Goal: Task Accomplishment & Management: Complete application form

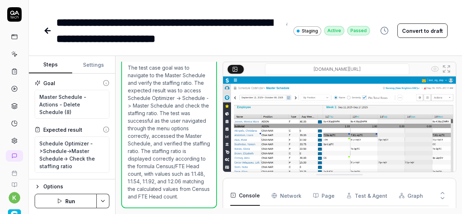
scroll to position [144, 0]
type textarea "*"
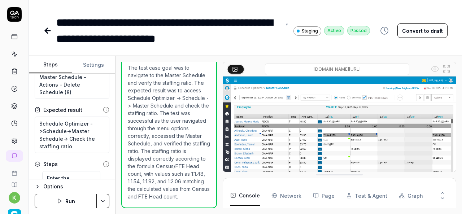
scroll to position [10, 0]
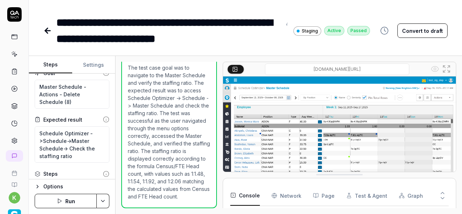
click at [48, 34] on icon at bounding box center [47, 30] width 9 height 9
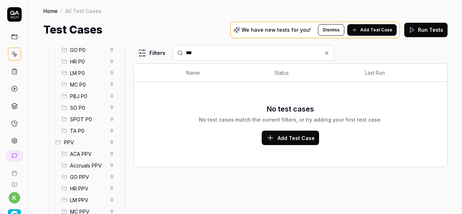
scroll to position [59, 0]
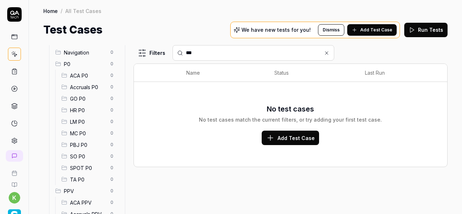
click at [90, 165] on span "SPOT P0" at bounding box center [88, 168] width 36 height 8
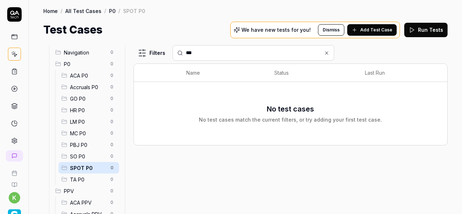
click at [87, 154] on span "SO P0" at bounding box center [88, 157] width 36 height 8
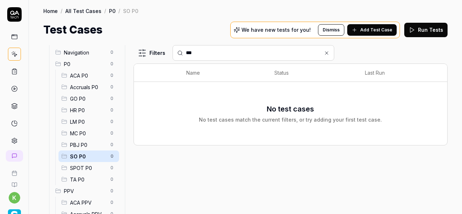
click at [202, 53] on input "***" at bounding box center [258, 53] width 144 height 8
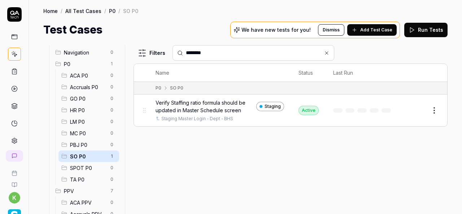
type input "********"
click at [417, 109] on button "Edit" at bounding box center [416, 111] width 17 height 12
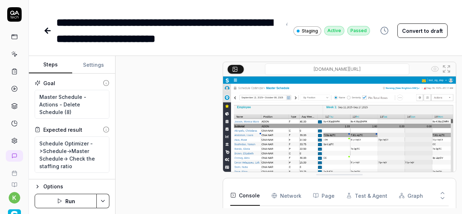
scroll to position [381, 0]
type textarea "*"
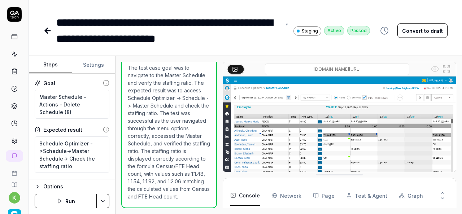
click at [50, 30] on icon at bounding box center [47, 30] width 9 height 9
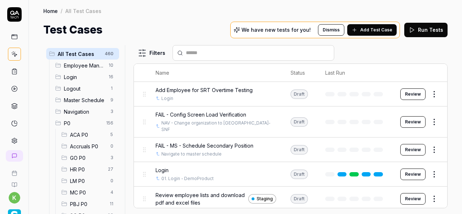
click at [223, 52] on input "text" at bounding box center [258, 53] width 144 height 8
click at [210, 50] on input "**********" at bounding box center [258, 53] width 144 height 8
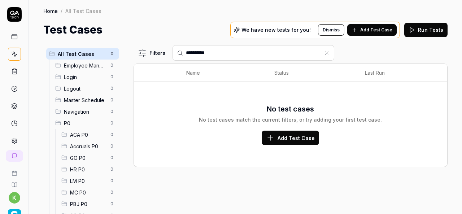
click at [196, 51] on input "**********" at bounding box center [258, 53] width 144 height 8
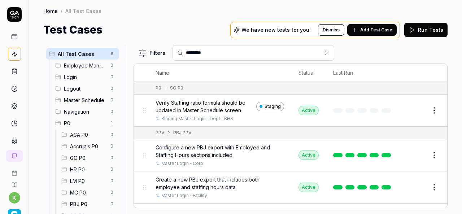
type input "********"
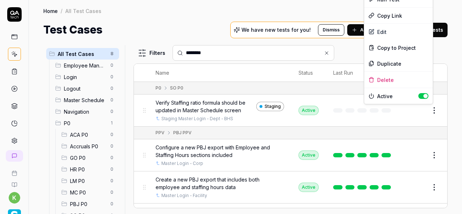
click at [429, 115] on html "k Home / All Test Cases Home / All Test Cases Test Cases We have new tests for …" at bounding box center [231, 107] width 462 height 214
click at [389, 63] on div "Duplicate" at bounding box center [398, 64] width 69 height 16
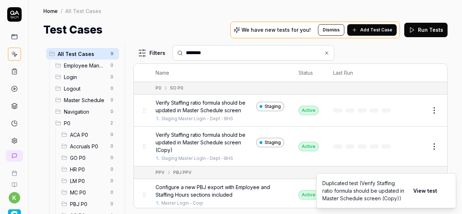
click at [412, 147] on button "Edit" at bounding box center [416, 147] width 17 height 12
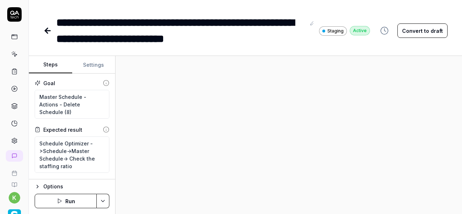
type textarea "*"
click at [282, 36] on div "**********" at bounding box center [180, 30] width 249 height 32
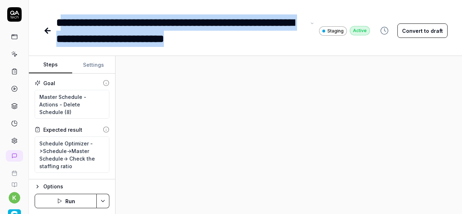
click at [61, 22] on div "**********" at bounding box center [180, 30] width 249 height 32
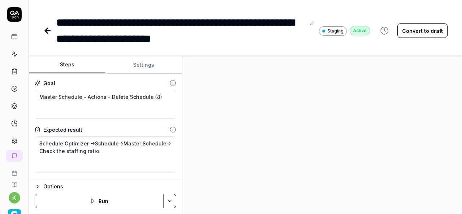
click at [180, 168] on div "Steps Settings Goal Master Schedule - Actions - Delete Schedule (8) Expected re…" at bounding box center [245, 135] width 433 height 158
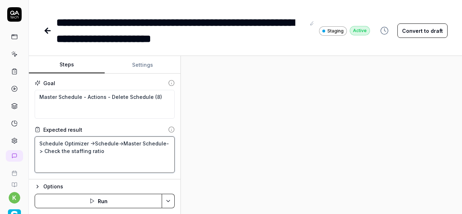
click at [52, 160] on textarea "Schedule Optimizer ->Schedule->Master Schedule-> Check the staffing ratio" at bounding box center [105, 154] width 140 height 36
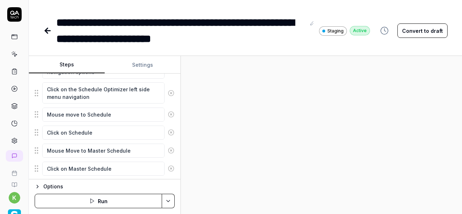
scroll to position [149, 0]
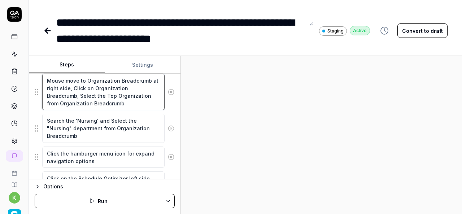
click at [66, 117] on fieldset "Enter the username in the username field Enter the password in the password fie…" at bounding box center [105, 215] width 140 height 393
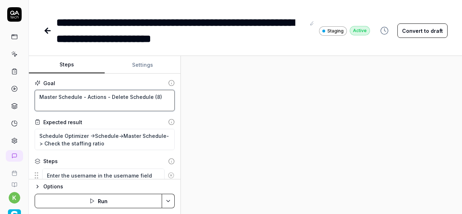
click at [97, 97] on textarea "Master Schedule - Actions - Delete Schedule (8)" at bounding box center [105, 100] width 140 height 21
paste textarea "Verify Staffing ratio value should be displayed as 1: value of staffing ratio"
type textarea "*"
type textarea "Verify Staffing ratio value should be displayed as 1: value of staffing ratio"
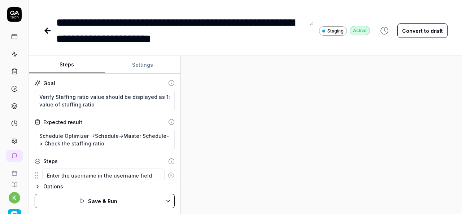
click at [250, 126] on div at bounding box center [321, 135] width 281 height 158
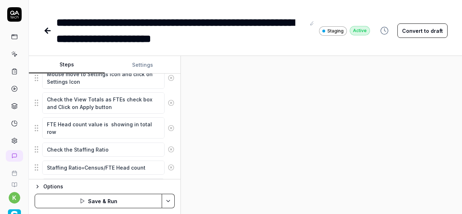
scroll to position [399, 0]
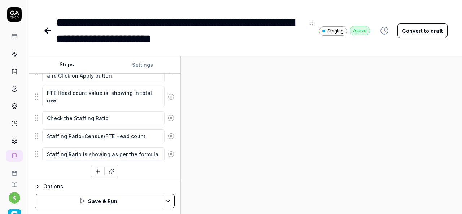
click at [95, 168] on icon "button" at bounding box center [98, 171] width 6 height 6
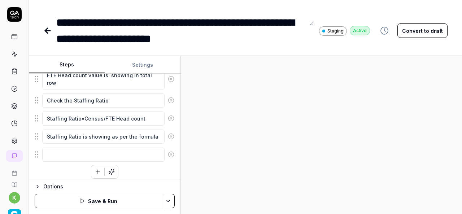
click at [343, 142] on div at bounding box center [321, 135] width 281 height 158
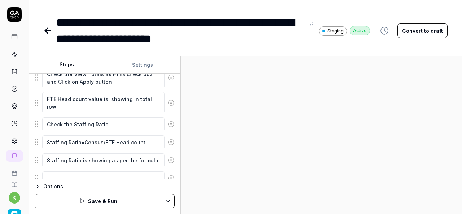
scroll to position [397, 0]
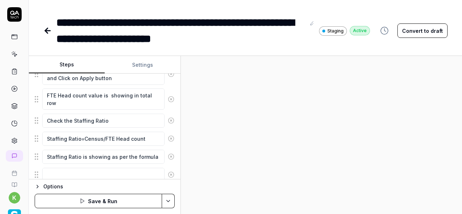
click at [170, 156] on icon at bounding box center [171, 157] width 2 height 2
click at [168, 136] on icon at bounding box center [171, 138] width 6 height 6
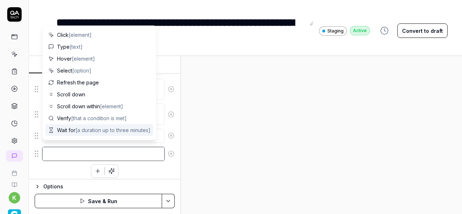
click at [136, 147] on textarea at bounding box center [103, 154] width 122 height 14
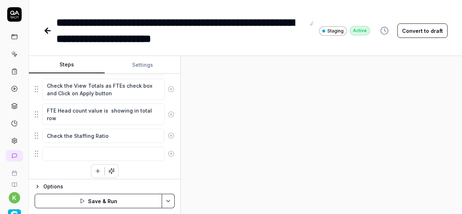
click at [239, 168] on div at bounding box center [321, 135] width 281 height 158
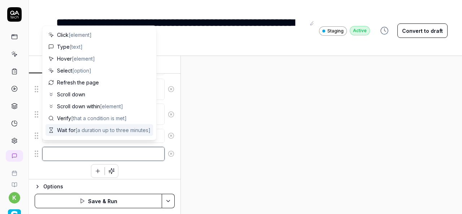
click at [124, 147] on textarea at bounding box center [103, 154] width 122 height 14
type textarea "*"
type textarea "S"
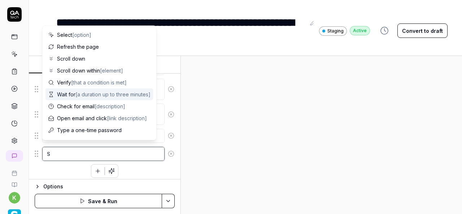
type textarea "*"
type textarea "Sy"
type textarea "*"
type textarea "Sys"
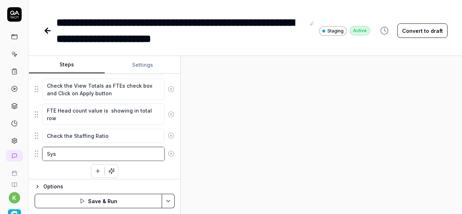
type textarea "*"
type textarea "Syst"
type textarea "*"
type textarea "Syste"
type textarea "*"
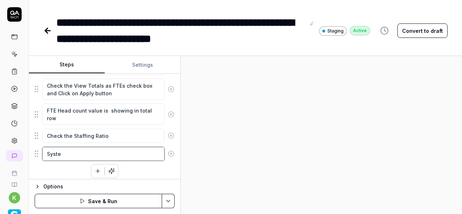
type textarea "System"
type textarea "*"
type textarea "System"
type textarea "*"
type textarea "System s"
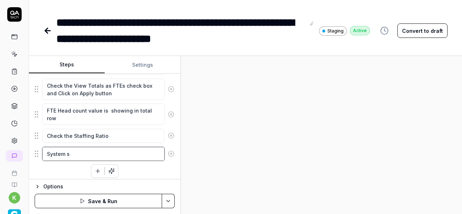
type textarea "*"
type textarea "System sh"
type textarea "*"
type textarea "System sho"
type textarea "*"
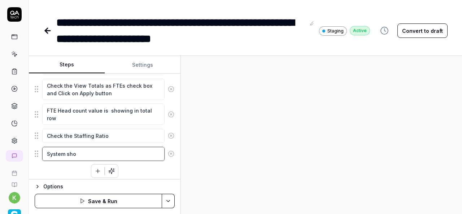
type textarea "System show"
type textarea "*"
type textarea "System show"
type textarea "*"
type textarea "System show t"
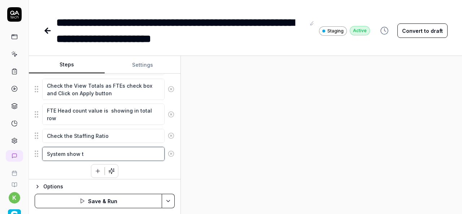
type textarea "*"
type textarea "System show th"
type textarea "*"
type textarea "System show the"
type textarea "*"
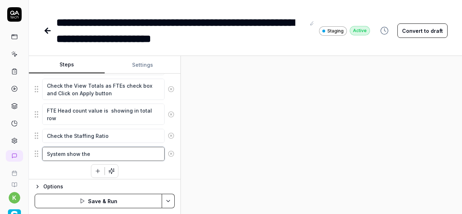
type textarea "System show the"
type textarea "*"
type textarea "System show the 1"
type textarea "*"
type textarea "System show the 1:"
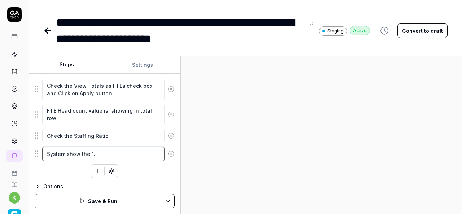
type textarea "*"
type textarea "System show the 1:"
type textarea "*"
type textarea "System show the 1: v"
type textarea "*"
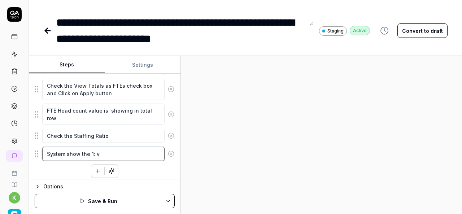
type textarea "System show the 1: va"
type textarea "*"
type textarea "System show the 1: val"
type textarea "*"
type textarea "System show the 1: valu"
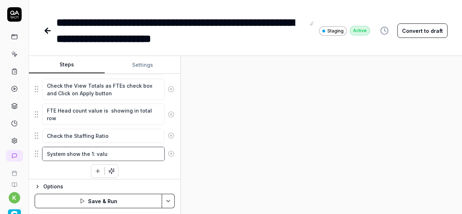
type textarea "*"
type textarea "System show the 1: value"
type textarea "*"
type textarea "System show the 1: values"
type textarea "*"
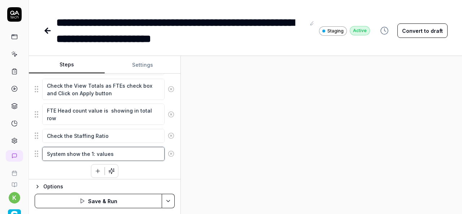
type textarea "System show the 1: value"
type textarea "*"
type textarea "System show the 1: valu"
type textarea "*"
type textarea "System show the 1: val"
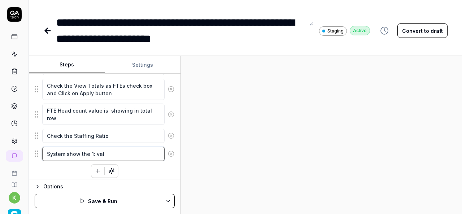
type textarea "*"
type textarea "System show the 1: va"
type textarea "*"
type textarea "System show the 1: v"
type textarea "*"
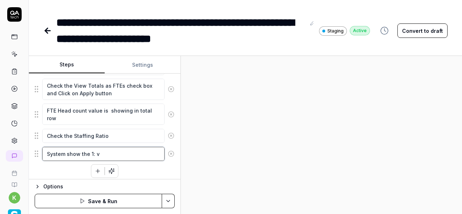
type textarea "System show the 1:"
type textarea "*"
type textarea "System show the 1: s"
type textarea "*"
type textarea "System show the 1: st"
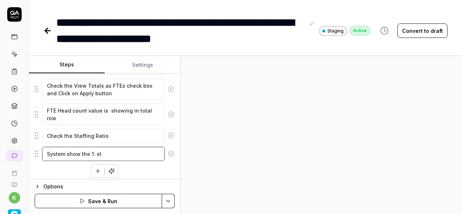
type textarea "*"
type textarea "System show the 1: sta"
type textarea "*"
type textarea "System show the 1: staf"
type textarea "*"
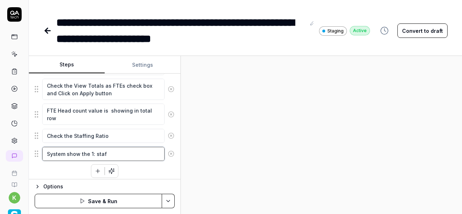
type textarea "System show the 1: staff"
type textarea "*"
type textarea "System show the 1: staffi"
type textarea "*"
type textarea "System show the 1: staffin"
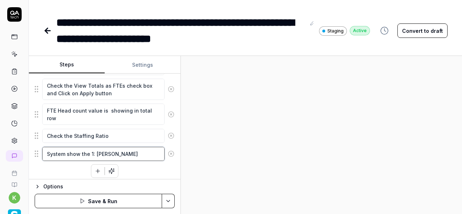
type textarea "*"
type textarea "System show the 1: staffing"
type textarea "*"
type textarea "System show the 1: staffing"
type textarea "*"
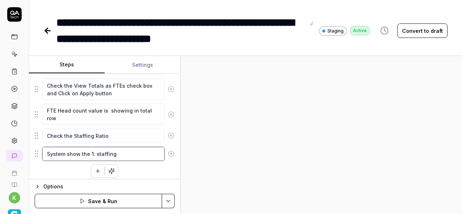
type textarea "System show the 1: staffing r"
type textarea "*"
type textarea "System show the 1: staffing ra"
type textarea "*"
type textarea "System show the 1: staffing rat"
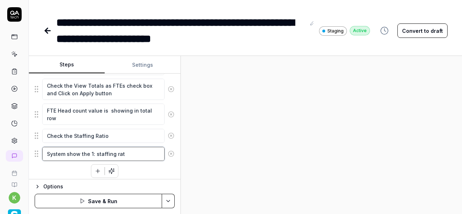
type textarea "*"
type textarea "System show the 1: staffing rati"
type textarea "*"
type textarea "System show the 1: staffing ratio"
type textarea "*"
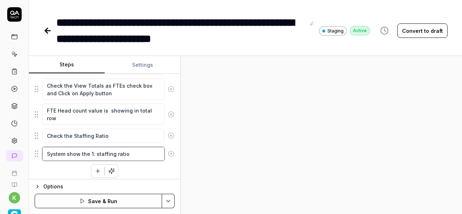
type textarea "System show the 1: staffing ratio"
type textarea "*"
type textarea "System show the 1: staffing ratio v"
type textarea "*"
type textarea "System show the 1: staffing ratio va"
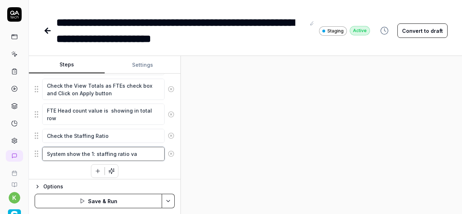
type textarea "*"
type textarea "System show the 1: staffing ratio val"
type textarea "*"
type textarea "System show the 1: staffing ratio valu"
type textarea "*"
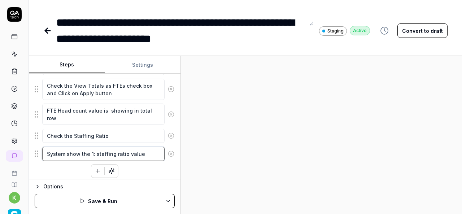
type textarea "System show the 1: staffing ratio value"
click at [273, 158] on div at bounding box center [321, 135] width 281 height 158
click at [143, 150] on textarea "System show the 1: staffing ratio value" at bounding box center [103, 154] width 122 height 14
type textarea "*"
type textarea "System show the 1: staffing ratio value"
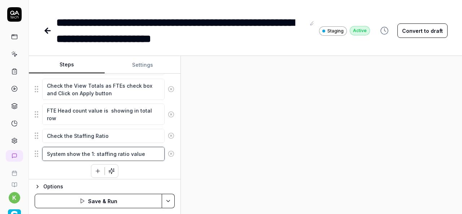
type textarea "*"
type textarea "System show the 1: staffing ratio value i"
type textarea "*"
type textarea "System show the 1: staffing ratio value in"
type textarea "*"
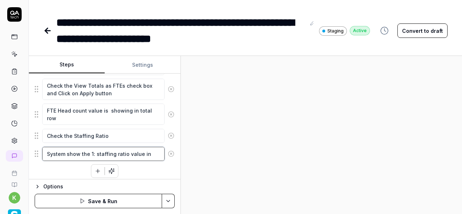
type textarea "System show the 1: staffing ratio value in"
type textarea "*"
type textarea "System show the 1: staffing ratio value in c"
type textarea "*"
type textarea "System show the 1: staffing ratio value in ce"
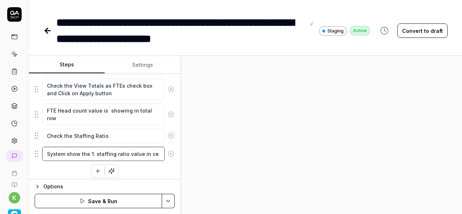
type textarea "*"
type textarea "System show the 1: staffing ratio value in cel"
type textarea "*"
type textarea "System show the 1: staffing ratio value in cell"
click at [409, 36] on button "Convert to draft" at bounding box center [422, 30] width 50 height 14
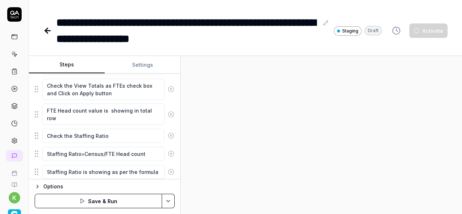
scroll to position [399, 0]
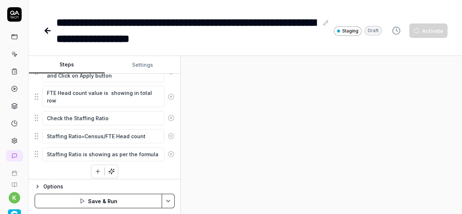
click at [141, 202] on button "Save & Run" at bounding box center [98, 201] width 127 height 14
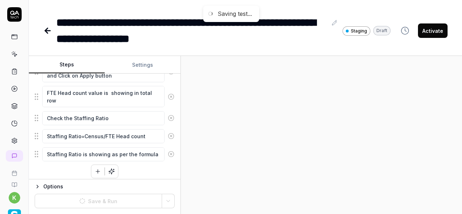
click at [390, 180] on div at bounding box center [321, 135] width 281 height 158
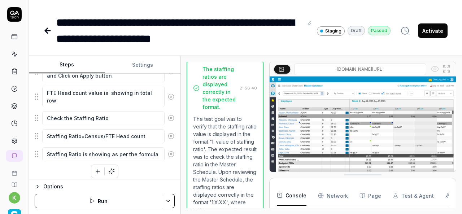
scroll to position [777, 0]
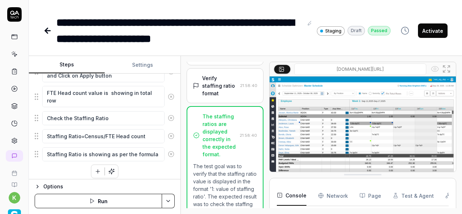
click at [216, 158] on div "The staffing ratios are displayed correctly in the expected format." at bounding box center [219, 135] width 34 height 45
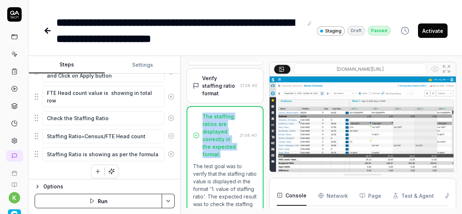
click at [216, 158] on div "The staffing ratios are displayed correctly in the expected format." at bounding box center [219, 135] width 34 height 45
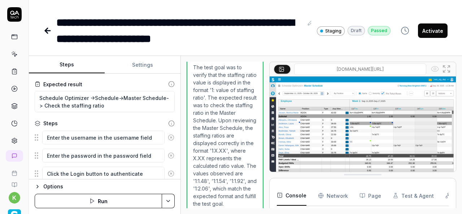
scroll to position [0, 0]
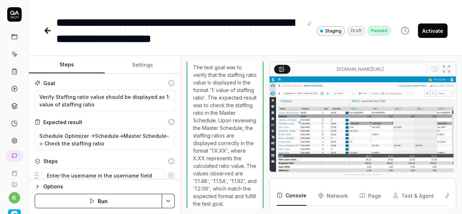
click at [433, 32] on button "Activate" at bounding box center [433, 30] width 30 height 14
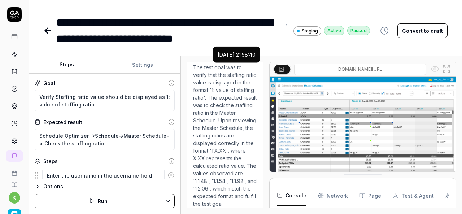
type textarea "*"
click at [209, 3] on div "**********" at bounding box center [245, 23] width 433 height 47
click at [45, 32] on icon at bounding box center [47, 30] width 9 height 9
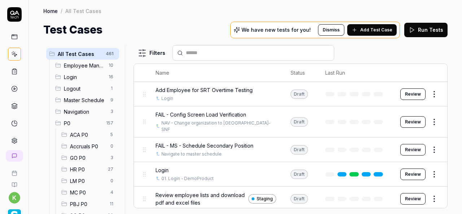
scroll to position [54, 0]
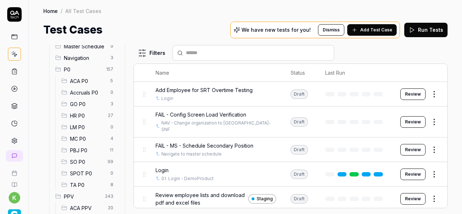
click at [88, 162] on span "SO P0" at bounding box center [86, 162] width 33 height 8
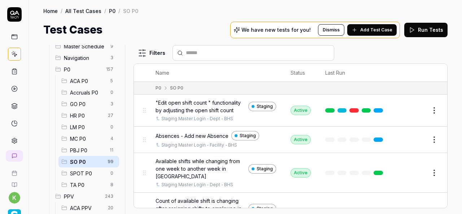
click at [214, 53] on input "text" at bounding box center [258, 53] width 144 height 8
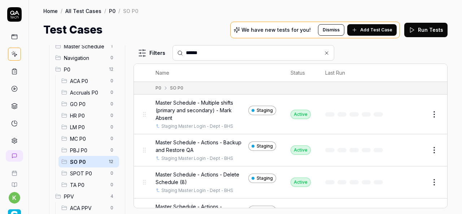
type input "******"
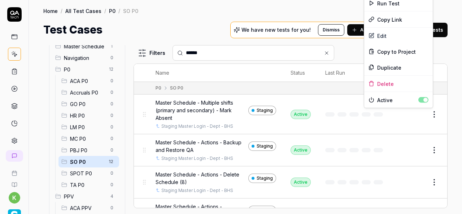
click at [429, 113] on html "k Home / All Test Cases / P0 / SO P0 Home / All Test Cases / P0 / SO P0 Test Ca…" at bounding box center [231, 107] width 462 height 214
click at [387, 68] on div "Duplicate" at bounding box center [398, 68] width 69 height 16
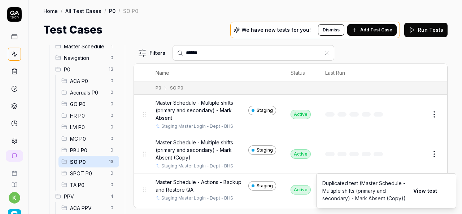
click at [410, 150] on button "Edit" at bounding box center [416, 154] width 17 height 12
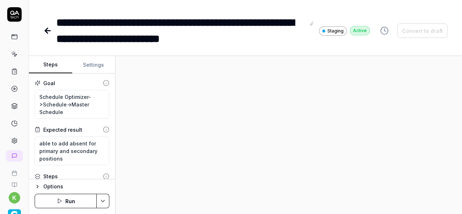
type textarea "*"
click at [256, 38] on div "**********" at bounding box center [180, 30] width 249 height 32
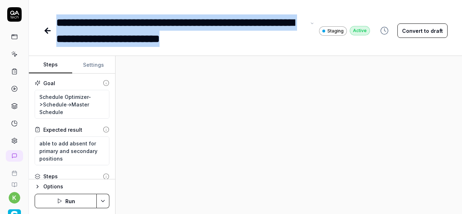
click at [61, 23] on div "**********" at bounding box center [180, 30] width 249 height 32
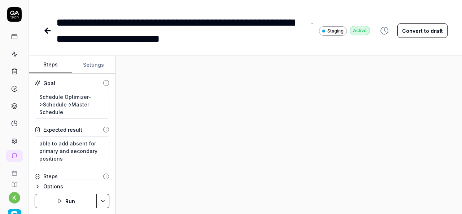
click at [227, 37] on span "**********" at bounding box center [175, 30] width 238 height 27
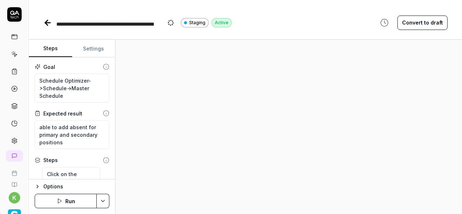
click at [262, 66] on div at bounding box center [288, 127] width 346 height 174
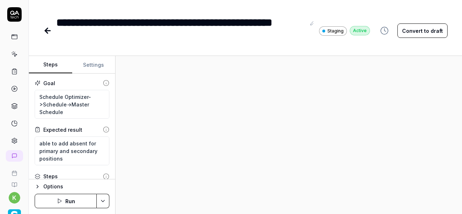
click at [195, 96] on div at bounding box center [288, 135] width 346 height 158
click at [70, 109] on textarea "Schedule Optimizer->Schedule->Master Schedule" at bounding box center [72, 104] width 75 height 29
drag, startPoint x: 70, startPoint y: 109, endPoint x: 39, endPoint y: 95, distance: 33.6
click at [39, 95] on textarea "Schedule Optimizer->Schedule->Master Schedule" at bounding box center [72, 104] width 75 height 29
type textarea "*"
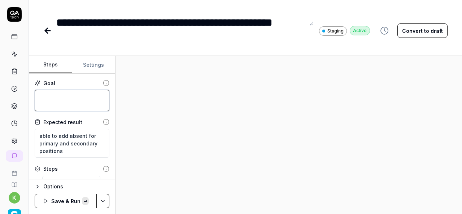
paste textarea "Verify the History button on Daily schedule screen"
type textarea "*"
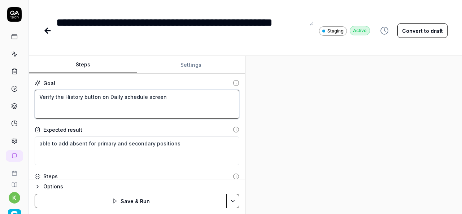
click at [283, 157] on div "Steps Settings Goal Verify the History button on Daily schedule screen Expected…" at bounding box center [245, 135] width 433 height 158
type textarea "Verify the History button on Daily schedule screen"
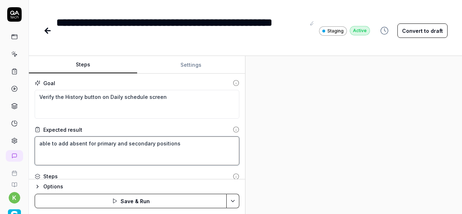
click at [176, 158] on textarea "able to add absent for primary and secondary positions" at bounding box center [137, 150] width 205 height 29
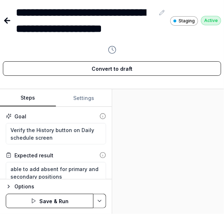
click at [181, 134] on div at bounding box center [168, 151] width 112 height 125
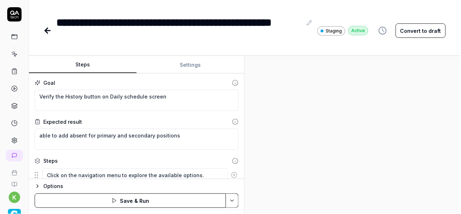
type textarea "*"
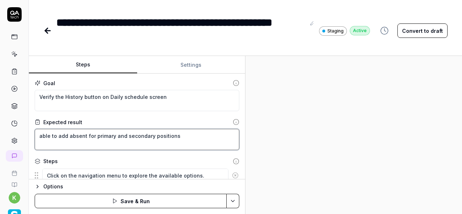
click at [152, 142] on textarea "able to add absent for primary and secondary positions" at bounding box center [137, 139] width 205 height 21
click at [183, 139] on textarea "able to add absent for primary and secondary positions" at bounding box center [137, 139] width 205 height 21
click at [188, 138] on textarea "able to add absent for primary and secondary positions" at bounding box center [137, 139] width 205 height 21
drag, startPoint x: 188, startPoint y: 138, endPoint x: 42, endPoint y: 147, distance: 146.3
click at [42, 147] on textarea "able to add absent for primary and secondary positions" at bounding box center [137, 139] width 205 height 21
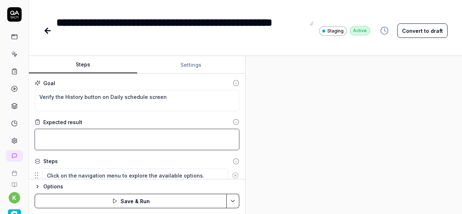
type textarea "*"
type textarea "M"
type textarea "*"
type textarea "Ma"
type textarea "*"
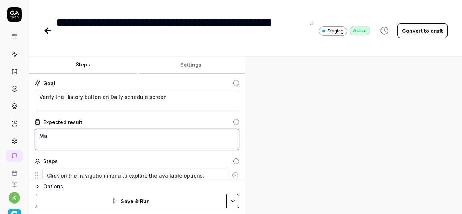
type textarea "Mas"
type textarea "*"
type textarea "Mast"
type textarea "*"
type textarea "Maste"
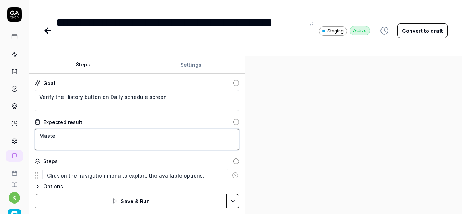
type textarea "*"
type textarea "Master"
type textarea "*"
type textarea "Master"
type textarea "*"
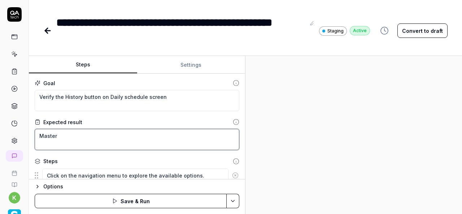
type textarea "Master s"
type textarea "*"
type textarea "Master sc"
type textarea "*"
type textarea "Master sch"
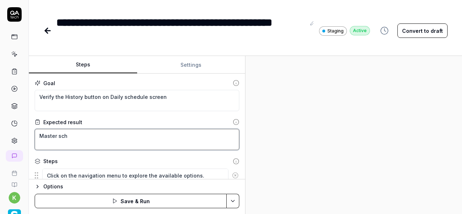
type textarea "*"
type textarea "Master sche"
type textarea "*"
type textarea "Master sched"
type textarea "*"
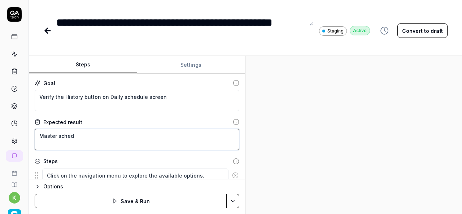
type textarea "Master schedu"
type textarea "*"
type textarea "Master schedue"
type textarea "*"
type textarea "Master scheduel"
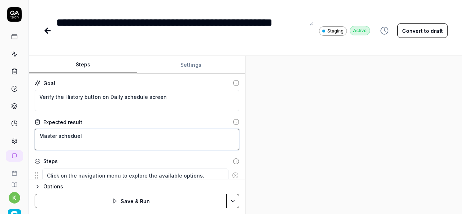
type textarea "*"
type textarea "Master schedue"
type textarea "*"
type textarea "Master schedu"
type textarea "*"
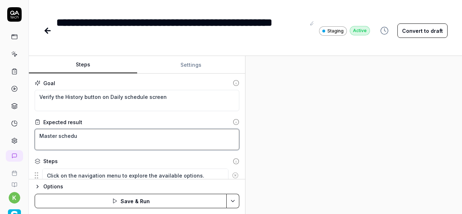
type textarea "Master schedul"
type textarea "*"
type textarea "Master schedule"
type textarea "*"
type textarea "Master schedule-"
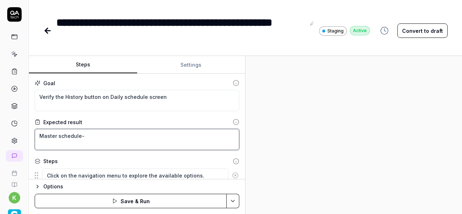
type textarea "*"
type textarea "Master schedule->"
type textarea "*"
type textarea "Master schedule->S"
type textarea "*"
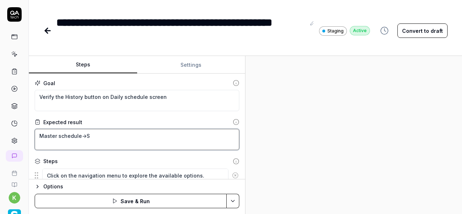
type textarea "Master schedule->Sc"
type textarea "*"
type textarea "Master schedule->Sch"
type textarea "*"
type textarea "Master schedule->Sche"
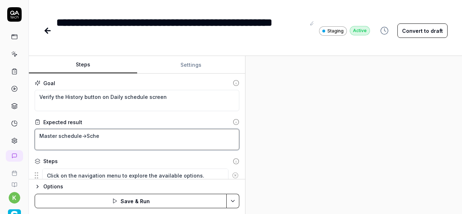
type textarea "*"
type textarea "Master schedule->Sched"
type textarea "*"
type textarea "Master schedule->Schedu"
type textarea "*"
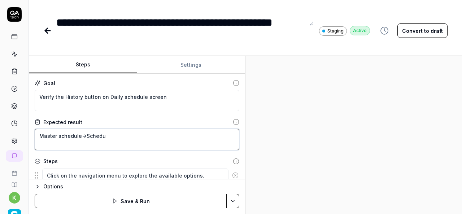
type textarea "Master schedule->Schedue"
type textarea "*"
type textarea "Master schedule->Scheduel"
type textarea "*"
type textarea "Master schedule->Schedue"
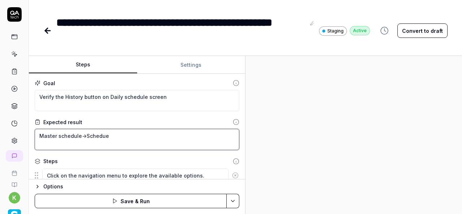
type textarea "*"
type textarea "Master schedule->Schedu"
type textarea "*"
type textarea "Master schedule->Schedul"
click at [84, 136] on textarea "Master schedule->Schedule->" at bounding box center [137, 139] width 205 height 21
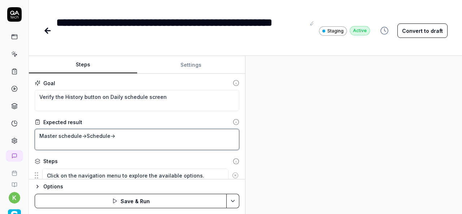
click at [47, 136] on textarea "Master schedule->Schedule->" at bounding box center [137, 139] width 205 height 21
click at [92, 136] on textarea "Master schedule->Schedule->" at bounding box center [137, 139] width 205 height 21
click at [92, 136] on textarea "Master schedule->->" at bounding box center [137, 139] width 205 height 21
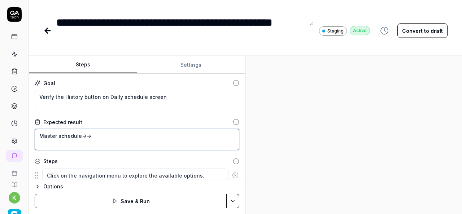
click at [92, 136] on textarea "Master schedule->->" at bounding box center [137, 139] width 205 height 21
click at [39, 134] on textarea "Master schedule->" at bounding box center [137, 139] width 205 height 21
paste textarea "Schedule"
click at [40, 137] on textarea "Schedule->Master schedule->" at bounding box center [137, 139] width 205 height 21
click at [177, 136] on textarea "Schedule Optimizer->Schedule->Master schedule->" at bounding box center [137, 139] width 205 height 21
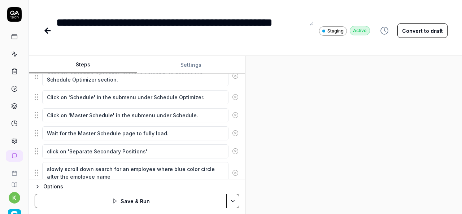
scroll to position [120, 0]
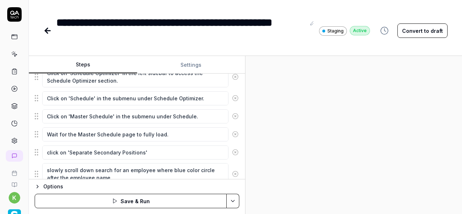
click at [232, 151] on icon at bounding box center [235, 152] width 6 height 6
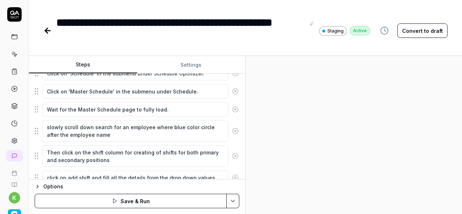
scroll to position [142, 0]
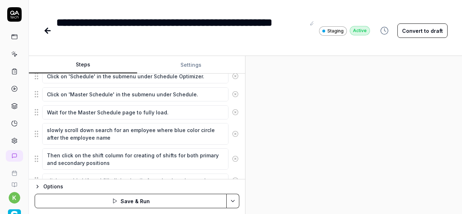
click at [232, 135] on icon at bounding box center [235, 134] width 6 height 6
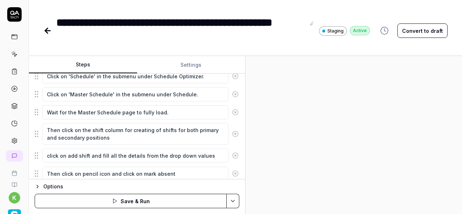
click at [232, 135] on icon at bounding box center [235, 134] width 6 height 6
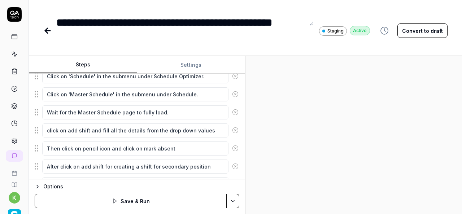
click at [232, 132] on icon at bounding box center [235, 130] width 6 height 6
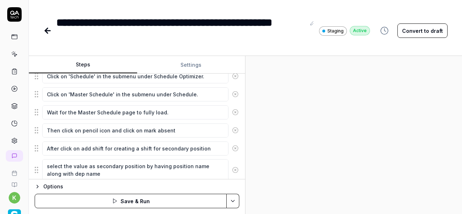
click at [232, 132] on icon at bounding box center [235, 130] width 6 height 6
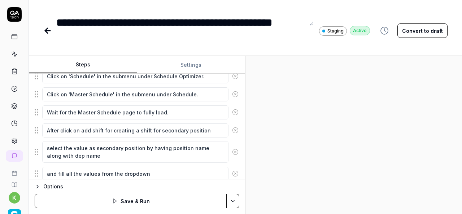
click at [232, 132] on icon at bounding box center [235, 130] width 6 height 6
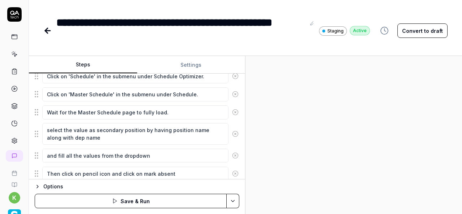
click at [234, 133] on icon at bounding box center [235, 134] width 2 height 2
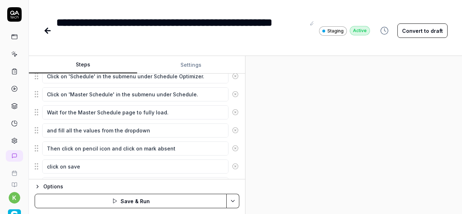
click at [232, 131] on icon at bounding box center [235, 130] width 6 height 6
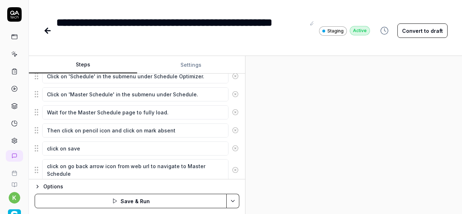
click at [234, 129] on icon at bounding box center [235, 130] width 2 height 2
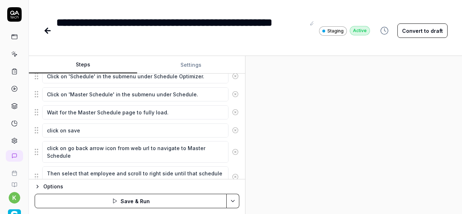
click at [232, 129] on icon at bounding box center [235, 130] width 6 height 6
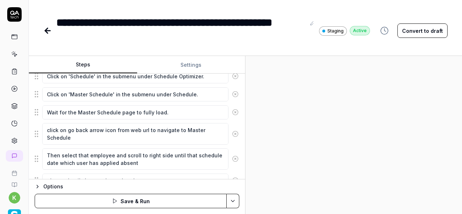
click at [232, 131] on icon at bounding box center [235, 134] width 6 height 6
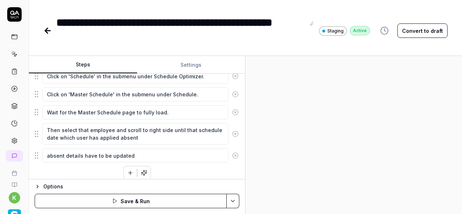
click at [232, 131] on icon at bounding box center [235, 134] width 6 height 6
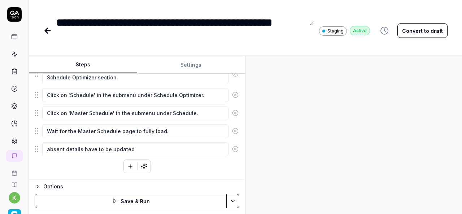
scroll to position [121, 0]
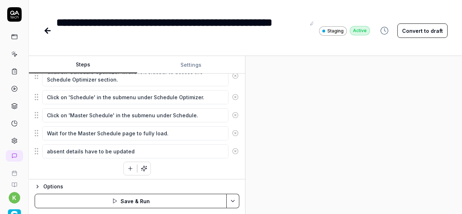
click at [232, 150] on icon at bounding box center [235, 151] width 6 height 6
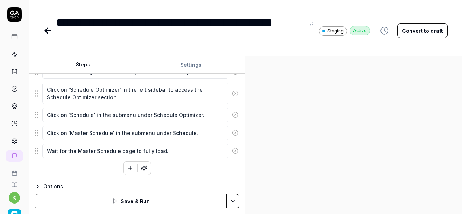
click at [124, 162] on button "button" at bounding box center [130, 168] width 13 height 13
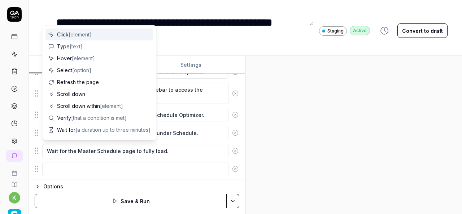
scroll to position [121, 0]
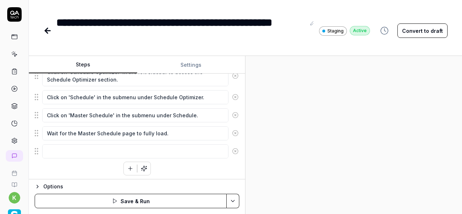
click at [299, 139] on div at bounding box center [353, 135] width 216 height 158
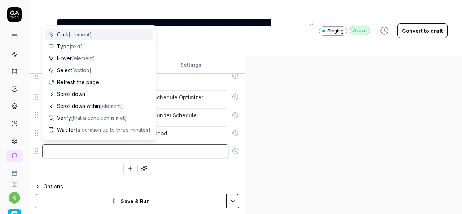
click at [85, 146] on textarea at bounding box center [135, 151] width 186 height 14
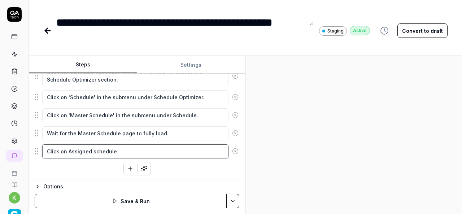
click at [90, 150] on textarea "Click on Assigned schedule" at bounding box center [135, 151] width 186 height 14
click at [121, 150] on textarea "Click on Assigned schedule" at bounding box center [135, 151] width 186 height 14
click at [122, 150] on textarea "Click on Assigned schedule shift" at bounding box center [135, 151] width 186 height 14
click at [91, 148] on textarea "Click on Assigned schedule" at bounding box center [135, 151] width 186 height 14
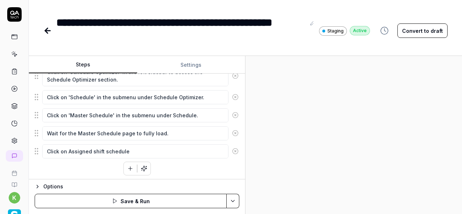
click at [208, 168] on div "Click on the navigation menu to explore the available options. Click on 'Schedu…" at bounding box center [137, 111] width 205 height 129
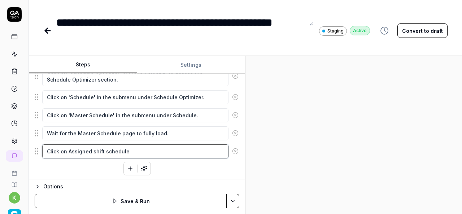
click at [120, 151] on textarea "Click on Assigned shift schedule" at bounding box center [135, 151] width 186 height 14
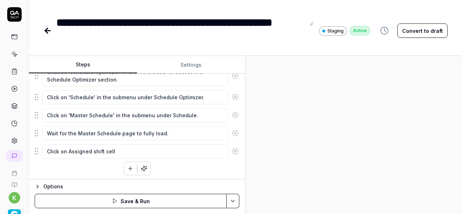
click at [97, 164] on div "Click on the navigation menu to explore the available options. Click on 'Schedu…" at bounding box center [137, 111] width 205 height 129
click at [124, 171] on button "button" at bounding box center [130, 168] width 13 height 13
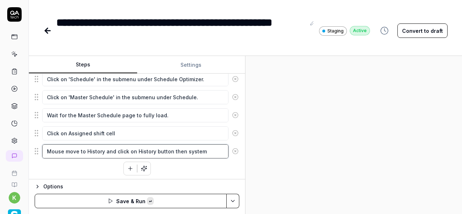
paste textarea "Schedule Audit"
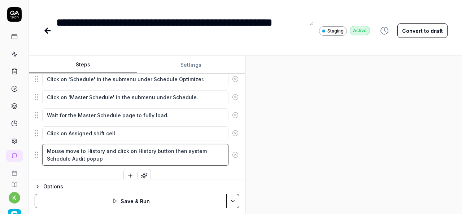
scroll to position [146, 0]
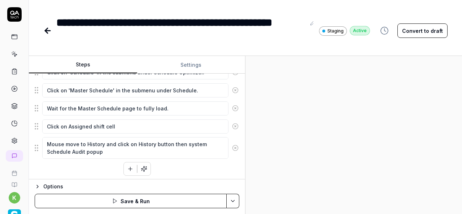
click at [177, 163] on div "Click on the navigation menu to explore the available options. Click on 'Schedu…" at bounding box center [137, 99] width 205 height 154
click at [127, 166] on icon "button" at bounding box center [130, 169] width 6 height 6
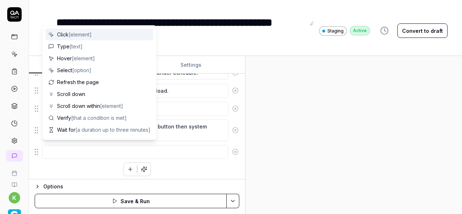
click at [188, 149] on textarea at bounding box center [135, 152] width 186 height 14
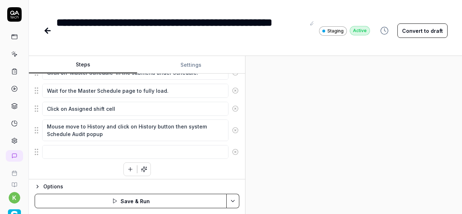
click at [427, 128] on div at bounding box center [353, 135] width 216 height 158
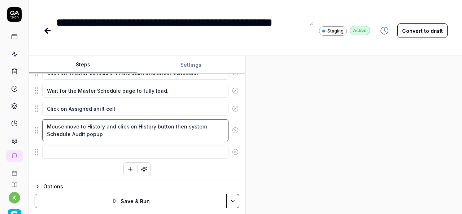
click at [109, 132] on textarea "Mouse move to History and click on History button then system Schedule Audit po…" at bounding box center [135, 129] width 186 height 21
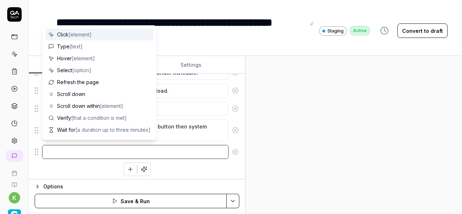
click at [93, 153] on textarea at bounding box center [135, 152] width 186 height 14
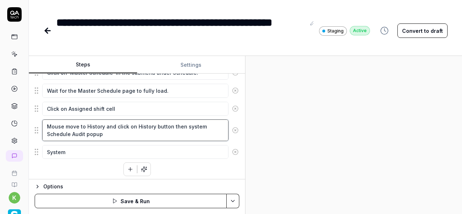
click at [46, 130] on textarea "Mouse move to History and click on History button then system Schedule Audit po…" at bounding box center [135, 129] width 186 height 21
click at [116, 131] on textarea "Mouse move to History and click on History button then system Schedule Audit po…" at bounding box center [135, 129] width 186 height 21
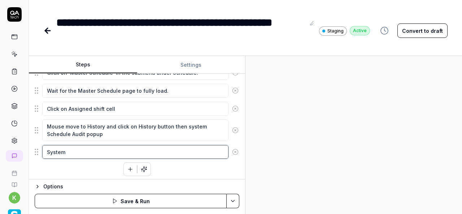
click at [77, 149] on textarea "System" at bounding box center [135, 152] width 186 height 14
paste textarea "Schedule Audit popup"
click at [71, 149] on textarea "System Schedule Audit popup" at bounding box center [135, 152] width 186 height 14
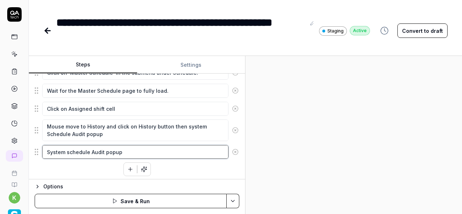
click at [132, 147] on textarea "System schedule Audit popup" at bounding box center [135, 152] width 186 height 14
click at [69, 151] on textarea "System schedule Audit popup" at bounding box center [135, 152] width 186 height 14
click at [135, 153] on textarea "System Schedule Audit popup" at bounding box center [135, 152] width 186 height 14
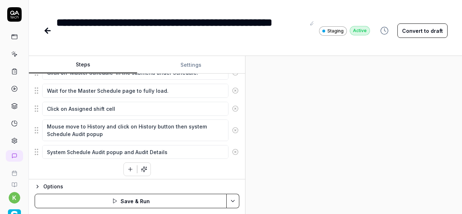
click at [313, 156] on div at bounding box center [353, 135] width 216 height 158
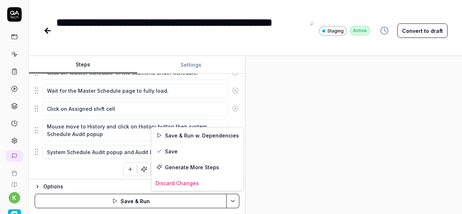
click at [234, 202] on html "**********" at bounding box center [231, 107] width 462 height 214
click at [159, 149] on icon at bounding box center [159, 151] width 6 height 6
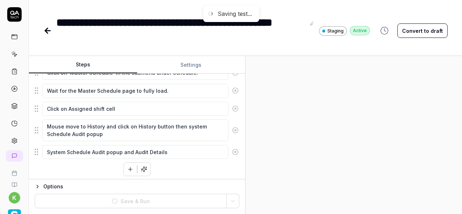
click at [352, 162] on div at bounding box center [353, 135] width 216 height 158
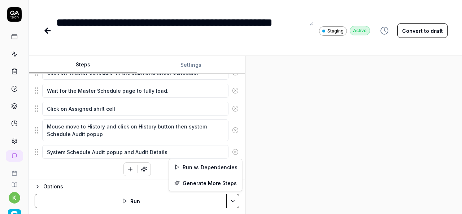
click at [234, 204] on html "**********" at bounding box center [231, 107] width 462 height 214
click at [201, 168] on div "Run w. Dependencies" at bounding box center [205, 167] width 73 height 16
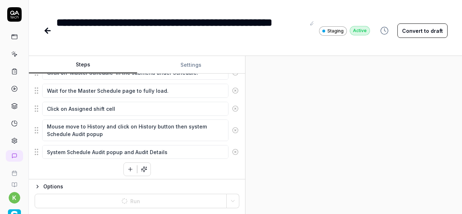
click at [381, 131] on div at bounding box center [353, 135] width 216 height 158
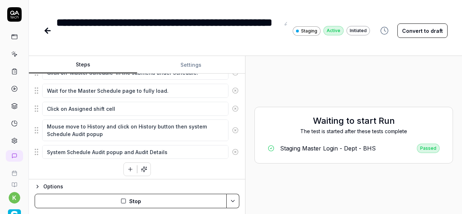
click at [422, 30] on button "Convert to draft" at bounding box center [422, 30] width 50 height 14
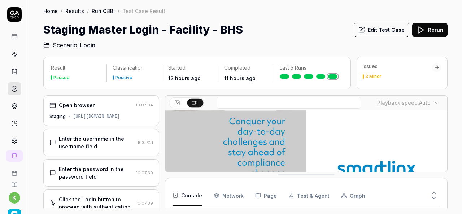
click at [383, 36] on button "Edit Test Case" at bounding box center [381, 30] width 56 height 14
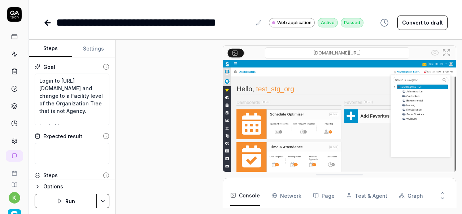
type textarea "*"
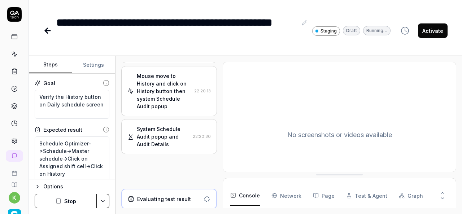
scroll to position [284, 0]
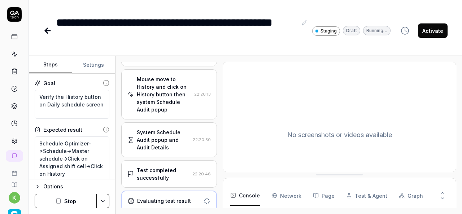
click at [429, 28] on button "Activate" at bounding box center [433, 30] width 30 height 14
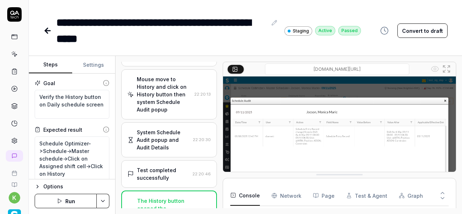
scroll to position [291, 0]
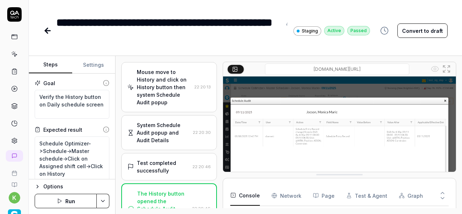
type textarea "*"
click at [45, 31] on icon at bounding box center [47, 31] width 5 height 0
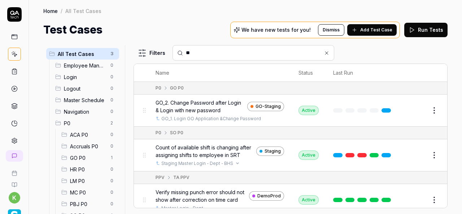
type input "*"
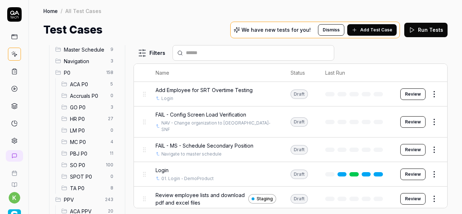
scroll to position [56, 0]
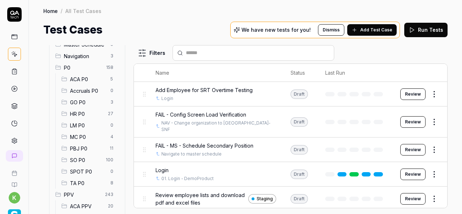
click at [89, 158] on span "SO P0" at bounding box center [85, 160] width 31 height 8
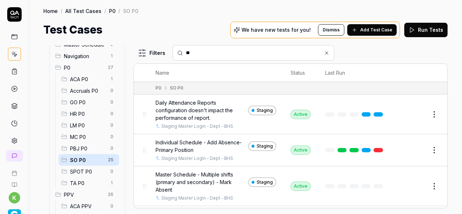
drag, startPoint x: 207, startPoint y: 49, endPoint x: 179, endPoint y: 20, distance: 40.6
click at [179, 20] on div "Home / All Test Cases / P0 / SO P0 Home / All Test Cases / P0 / SO P0 Test Case…" at bounding box center [245, 19] width 433 height 38
click at [203, 55] on input "**" at bounding box center [258, 53] width 144 height 8
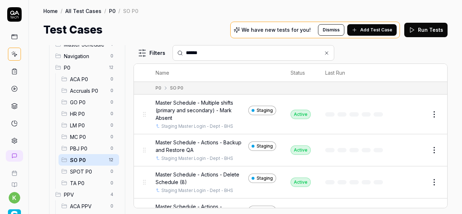
click at [213, 55] on input "******" at bounding box center [258, 53] width 144 height 8
type input "*"
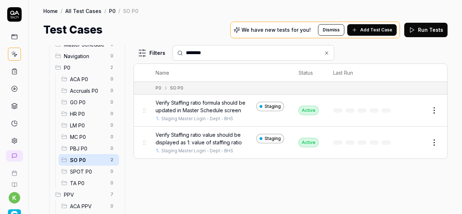
type input "********"
click at [302, 173] on div "Filters ******** Name Status Last Run P0 SO P0 Verify Staffing ratio formula sh…" at bounding box center [290, 129] width 314 height 169
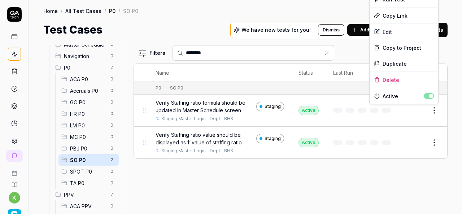
click at [433, 115] on html "k Home / All Test Cases / P0 / SO P0 Home / All Test Cases / P0 / SO P0 Test Ca…" at bounding box center [231, 107] width 462 height 214
click at [391, 64] on div "Duplicate" at bounding box center [403, 64] width 69 height 16
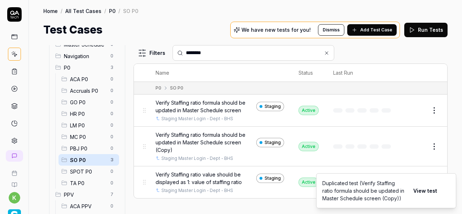
click at [422, 145] on button "Edit" at bounding box center [416, 147] width 17 height 12
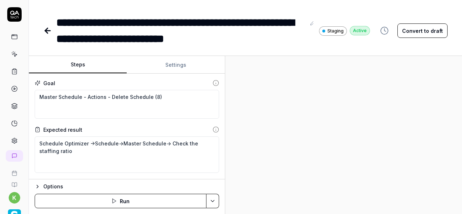
click at [226, 129] on div "Steps Settings Goal Master Schedule - Actions - Delete Schedule (8) Expected re…" at bounding box center [245, 135] width 433 height 158
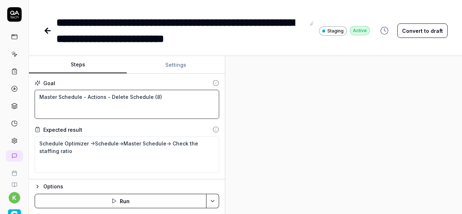
click at [57, 108] on textarea "Master Schedule - Actions - Delete Schedule (8)" at bounding box center [127, 104] width 184 height 29
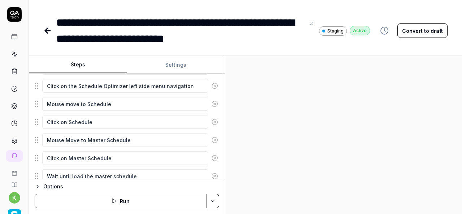
scroll to position [126, 0]
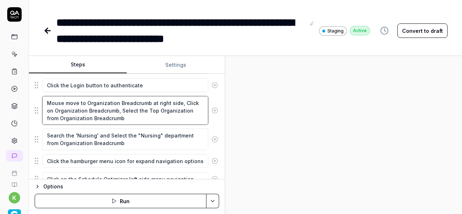
click at [67, 147] on fieldset "Enter the username in the username field Enter the password in the password fie…" at bounding box center [127, 216] width 184 height 350
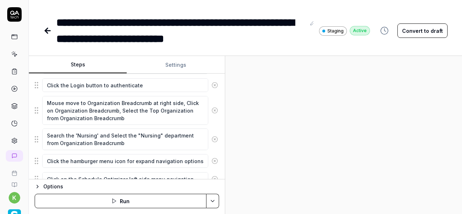
type textarea "*"
click at [312, 26] on icon at bounding box center [313, 23] width 6 height 6
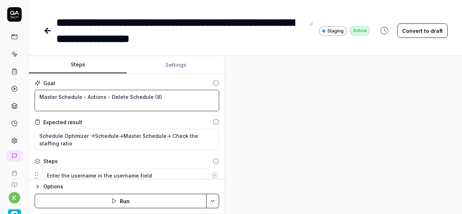
click at [168, 99] on textarea "Master Schedule - Actions - Delete Schedule (8)" at bounding box center [127, 100] width 184 height 21
paste textarea "Verify FTE value should be shown when applies filters in Master schedule"
type textarea "*"
type textarea "Verify FTE value should be shown when applies filters in Master schedule"
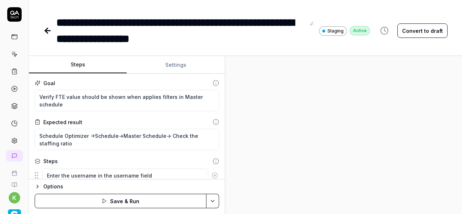
click at [339, 129] on div at bounding box center [343, 135] width 237 height 158
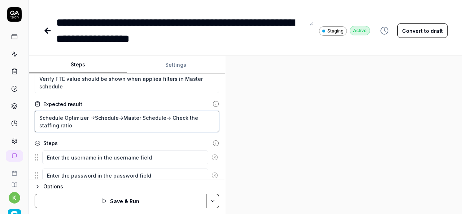
click at [168, 114] on textarea "Schedule Optimizer ->Schedule->Master Schedule-> Check the staffing ratio" at bounding box center [127, 121] width 184 height 21
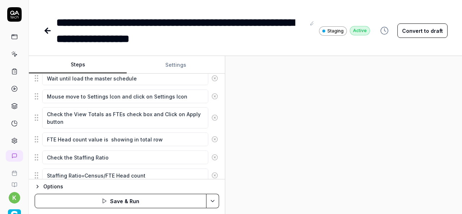
scroll to position [324, 0]
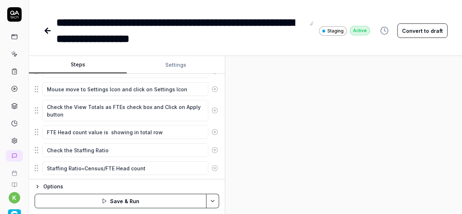
click at [211, 147] on icon at bounding box center [214, 150] width 6 height 6
click at [211, 151] on button at bounding box center [214, 150] width 13 height 14
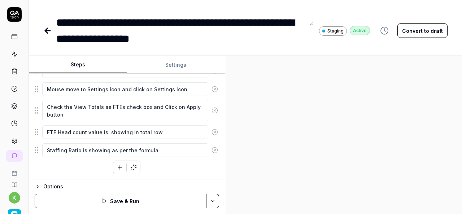
scroll to position [321, 0]
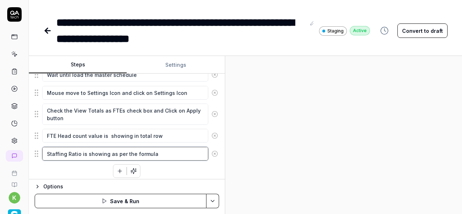
type textarea "*"
click at [166, 151] on textarea "Staffing Ratio is showing as per the formula" at bounding box center [125, 154] width 166 height 14
drag, startPoint x: 166, startPoint y: 151, endPoint x: 53, endPoint y: 155, distance: 113.3
click at [53, 155] on textarea "Staffing Ratio is showing as per the formula" at bounding box center [125, 154] width 166 height 14
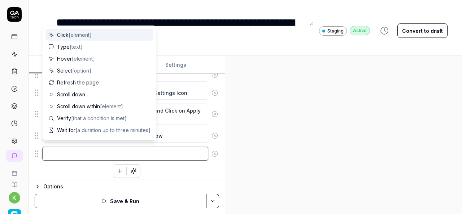
type textarea "*"
type textarea "M"
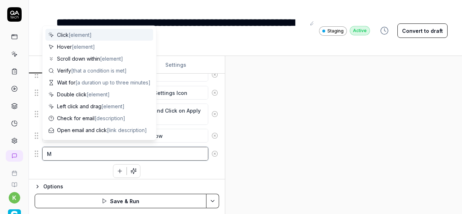
type textarea "*"
type textarea "Mo"
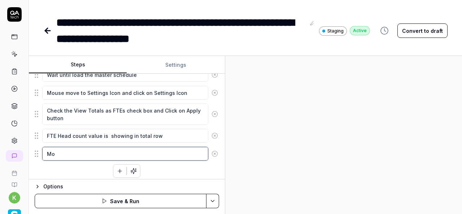
type textarea "*"
type textarea "Mou"
type textarea "*"
type textarea "Mous"
type textarea "*"
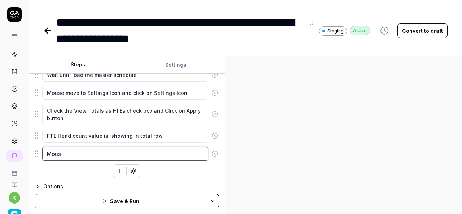
type textarea "Mouse"
type textarea "*"
type textarea "Mouse"
type textarea "*"
type textarea "Mouse m"
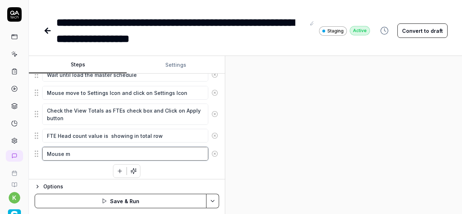
type textarea "*"
type textarea "Mouse mo"
type textarea "*"
type textarea "Mouse mov"
type textarea "*"
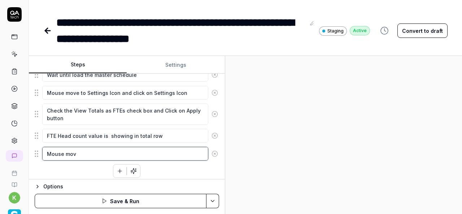
type textarea "Mouse move"
type textarea "*"
type textarea "Mouse move"
type textarea "*"
type textarea "Mouse move t"
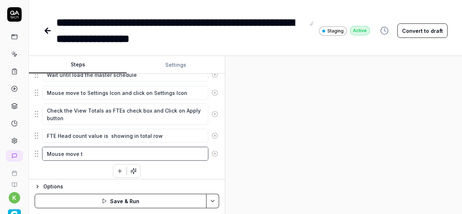
type textarea "*"
type textarea "Mouse move to"
type textarea "*"
type textarea "Mouse move to"
type textarea "*"
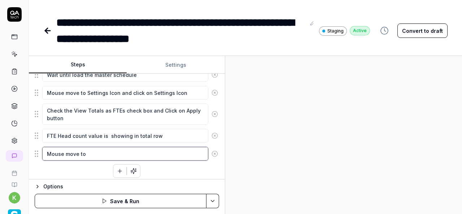
type textarea "Mouse move to F"
type textarea "*"
type textarea "Mouse move to Fi"
type textarea "*"
type textarea "Mouse move to Fil"
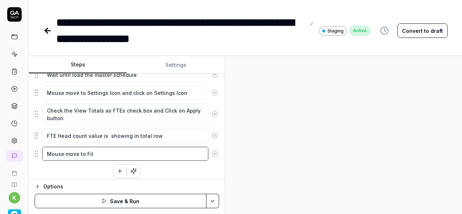
type textarea "*"
type textarea "Mouse move to Filt"
type textarea "*"
type textarea "Mouse move to Filte"
type textarea "*"
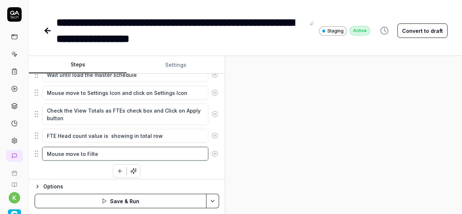
type textarea "Mouse move to Filter"
type textarea "*"
type textarea "Mouse move to Filter"
type textarea "*"
type textarea "Mouse move to Filter I"
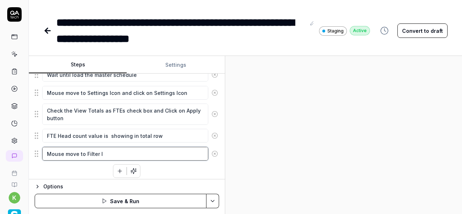
type textarea "*"
type textarea "Mouse move to [GEOGRAPHIC_DATA]"
type textarea "*"
type textarea "Mouse move to Filter ICo"
type textarea "*"
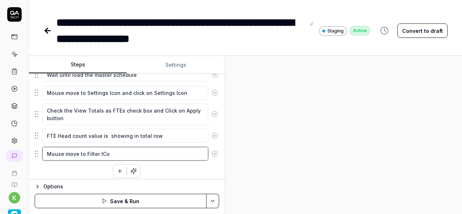
type textarea "Mouse move to Filter ICon"
type textarea "*"
type textarea "Mouse move to Filter ICon"
type textarea "*"
type textarea "Mouse move to [GEOGRAPHIC_DATA] w"
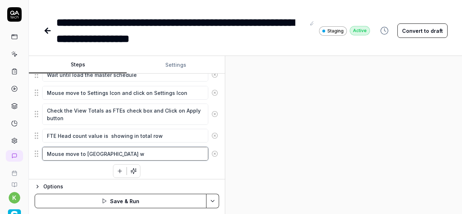
type textarea "*"
type textarea "Mouse move to [GEOGRAPHIC_DATA] wh"
type textarea "*"
type textarea "Mouse move to [GEOGRAPHIC_DATA] whi"
type textarea "*"
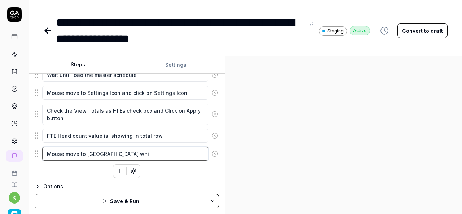
type textarea "Mouse move to Filter ICon whic"
type textarea "*"
type textarea "Mouse move to Filter ICon which"
type textarea "*"
type textarea "Mouse move to Filter ICon which"
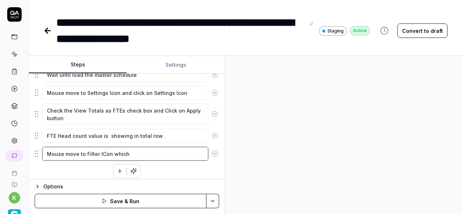
type textarea "*"
type textarea "Mouse move to Filter ICon which"
type textarea "*"
type textarea "Mouse move to Filter ICon whic"
type textarea "*"
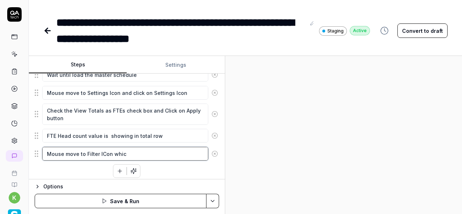
type textarea "Mouse move to [GEOGRAPHIC_DATA] whi"
type textarea "*"
type textarea "Mouse move to [GEOGRAPHIC_DATA] wh"
type textarea "*"
type textarea "Mouse move to [GEOGRAPHIC_DATA] w"
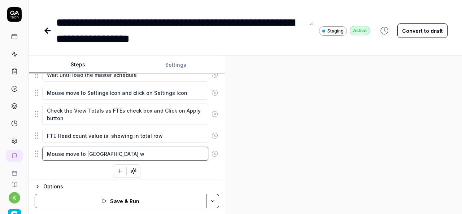
type textarea "*"
type textarea "Mouse move to Filter ICon"
type textarea "*"
type textarea "Mouse move to Filter ICon"
type textarea "*"
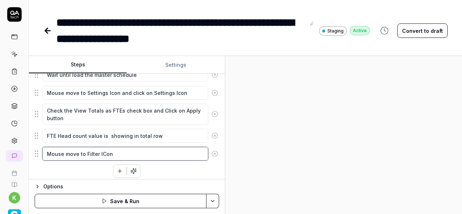
type textarea "Mouse move to Filter ICo"
type textarea "*"
type textarea "Mouse move to [GEOGRAPHIC_DATA]"
type textarea "*"
type textarea "Mouse move to Filter I"
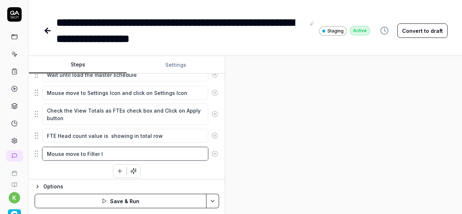
type textarea "*"
type textarea "Mouse move to Filter"
type textarea "*"
type textarea "Mouse move to Filter i"
type textarea "*"
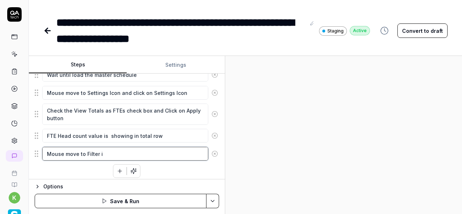
type textarea "Mouse move to [GEOGRAPHIC_DATA]"
type textarea "*"
type textarea "Mouse move to Filter ico"
type textarea "*"
type textarea "Mouse move to Filter icon"
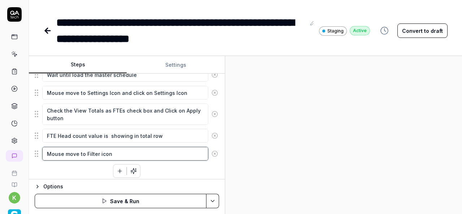
type textarea "*"
type textarea "Mouse move to Filter icon"
type textarea "*"
type textarea "Mouse move to Filter icon w"
type textarea "*"
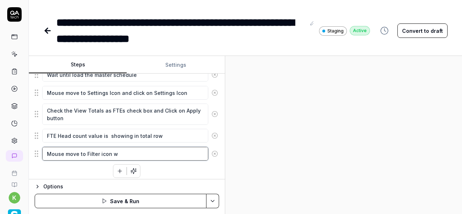
type textarea "Mouse move to Filter icon wh"
type textarea "*"
type textarea "Mouse move to Filter icon whi"
type textarea "*"
type textarea "Mouse move to Filter icon whic"
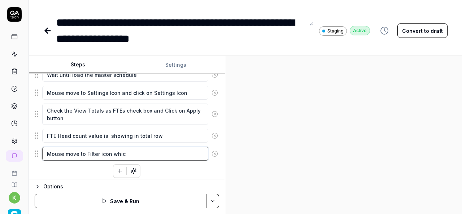
type textarea "*"
type textarea "Mouse move to Filter icon which"
type textarea "*"
type textarea "Mouse move to Filter icon which"
type textarea "*"
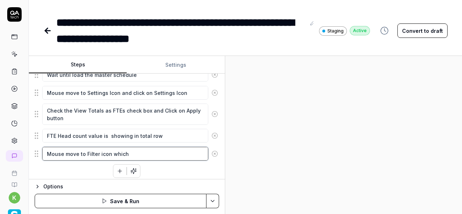
type textarea "Mouse move to Filter icon which i"
type textarea "*"
type textarea "Mouse move to Filter icon which is"
type textarea "*"
type textarea "Mouse move to Filter icon which is"
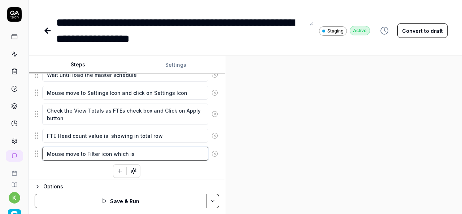
type textarea "*"
type textarea "Mouse move to Filter icon which is b"
type textarea "*"
type textarea "Mouse move to Filter icon which is be"
type textarea "*"
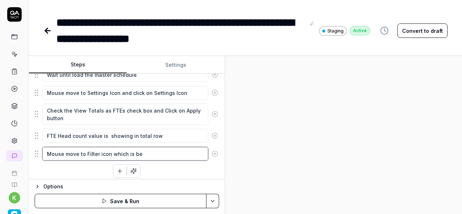
type textarea "Mouse move to Filter icon which is bes"
type textarea "*"
type textarea "Mouse move to Filter icon which is besi"
type textarea "*"
type textarea "Mouse move to Filter icon which is besid"
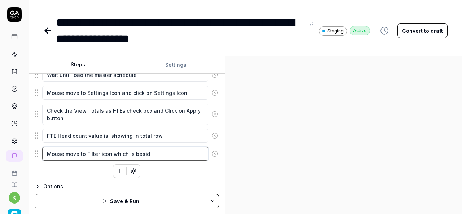
type textarea "*"
type textarea "Mouse move to Filter icon which is beside"
type textarea "*"
type textarea "Mouse move to Filter icon which is beside"
type textarea "*"
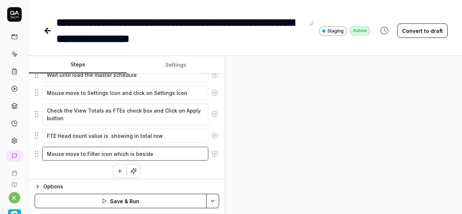
type textarea "Mouse move to Filter icon which is beside t"
type textarea "*"
type textarea "Mouse move to Filter icon which is beside th"
type textarea "*"
type textarea "Mouse move to Filter icon which is beside the"
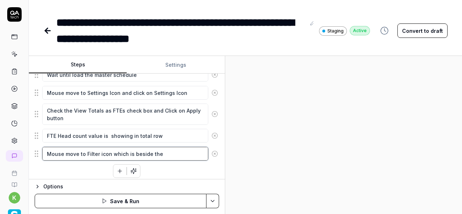
type textarea "*"
type textarea "Mouse move to Filter icon which is beside the"
type textarea "*"
type textarea "Mouse move to Filter icon which is beside the s"
type textarea "*"
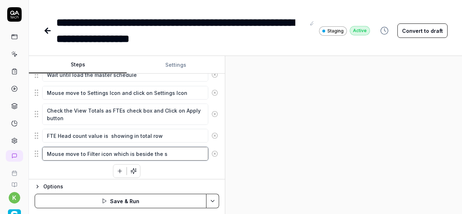
type textarea "Mouse move to Filter icon which is beside the se"
type textarea "*"
type textarea "Mouse move to Filter icon which is beside the set"
type textarea "*"
type textarea "Mouse move to Filter icon which is beside the sett"
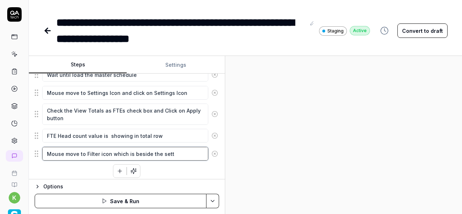
type textarea "*"
type textarea "Mouse move to Filter icon which is beside the setti"
type textarea "*"
type textarea "Mouse move to Filter icon which is beside the settin"
type textarea "*"
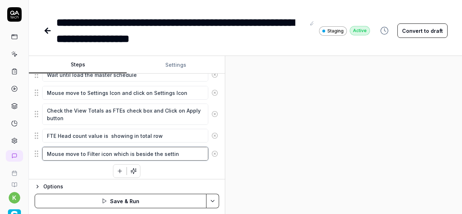
type textarea "Mouse move to Filter icon which is beside the setting"
type textarea "*"
type textarea "Mouse move to Filter icon which is beside the setting"
type textarea "*"
type textarea "Mouse move to Filter icon which is beside the setting b"
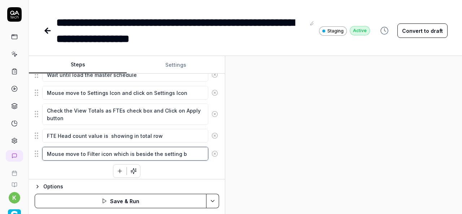
type textarea "*"
type textarea "Mouse move to Filter icon which is beside the setting bu"
type textarea "*"
type textarea "Mouse move to Filter icon which is beside the setting but"
type textarea "*"
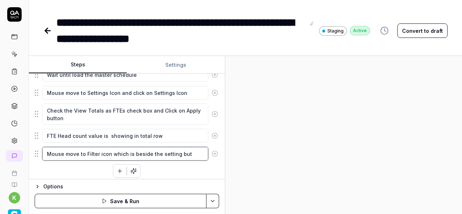
type textarea "Mouse move to Filter icon which is beside the setting butt"
type textarea "*"
type textarea "Mouse move to Filter icon which is beside the setting butto"
type textarea "*"
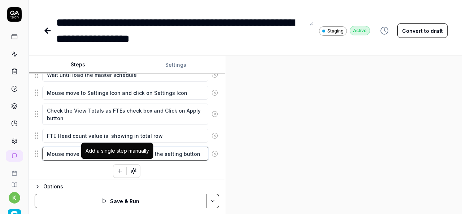
type textarea "Mouse move to Filter icon which is beside the setting button"
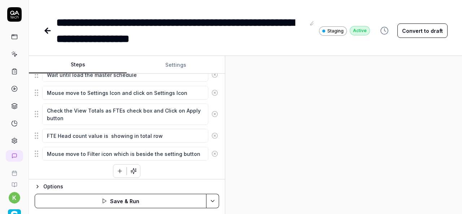
click at [118, 170] on icon "button" at bounding box center [120, 171] width 6 height 6
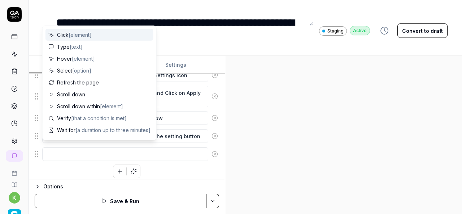
click at [168, 152] on textarea at bounding box center [125, 154] width 166 height 14
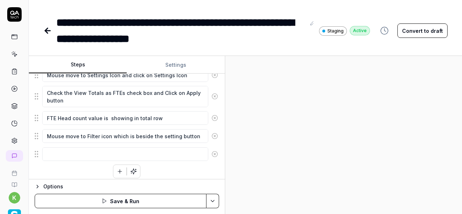
click at [349, 140] on div at bounding box center [343, 135] width 237 height 158
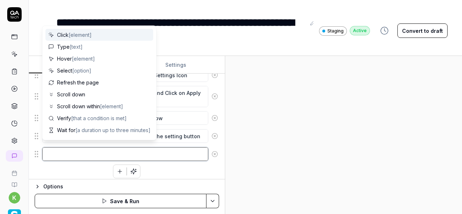
click at [159, 148] on textarea at bounding box center [125, 154] width 166 height 14
type textarea "*"
type textarea "C"
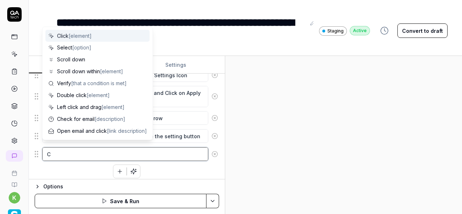
type textarea "*"
type textarea "Cl"
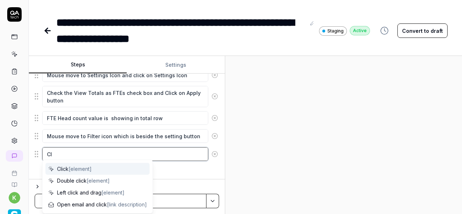
type textarea "*"
type textarea "C"
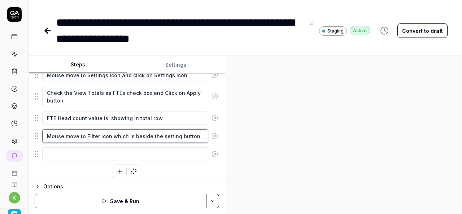
click at [200, 131] on textarea "Mouse move to Filter icon which is beside the setting button" at bounding box center [125, 136] width 166 height 14
type textarea "*"
type textarea "Mouse move to Filter icon which is beside the setting button"
type textarea "*"
type textarea "Mouse move to Filter icon which is beside the setting button a"
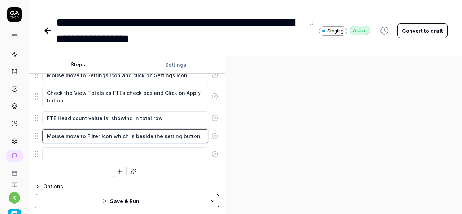
type textarea "*"
type textarea "Mouse move to Filter icon which is beside the setting button an"
type textarea "*"
type textarea "Mouse move to Filter icon which is beside the setting button and"
type textarea "*"
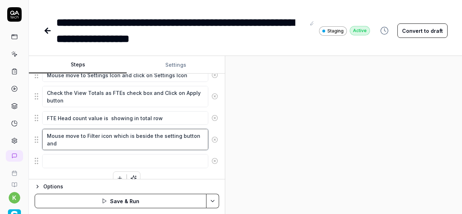
type textarea "Mouse move to Filter icon which is beside the setting button and"
type textarea "*"
type textarea "Mouse move to Filter icon which is beside the setting button and c"
type textarea "*"
type textarea "Mouse move to Filter icon which is beside the setting button and cl"
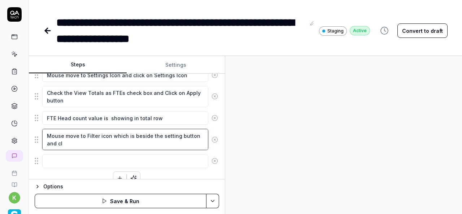
type textarea "*"
type textarea "Mouse move to Filter icon which is beside the setting button and cli"
type textarea "*"
type textarea "Mouse move to Filter icon which is beside the setting button and clic"
type textarea "*"
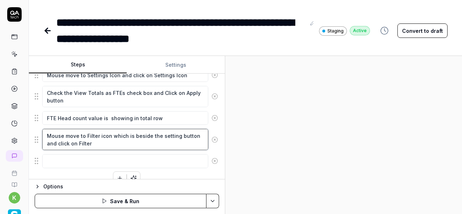
scroll to position [346, 0]
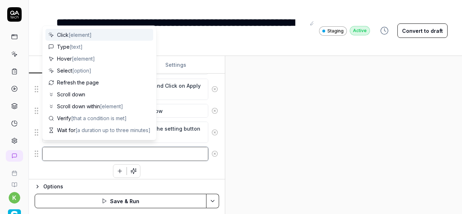
click at [142, 150] on textarea at bounding box center [125, 154] width 166 height 14
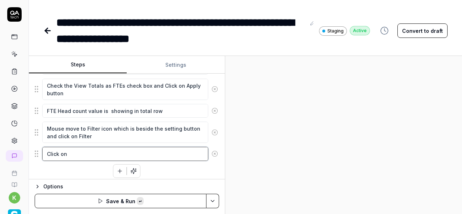
paste textarea "Position Group"
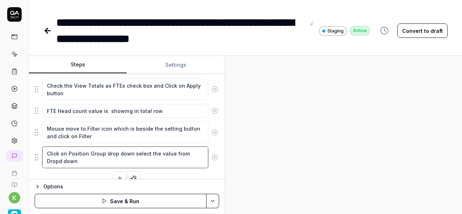
click at [190, 149] on textarea "Click on Position Group drop down select the value from Dropd down" at bounding box center [125, 156] width 166 height 21
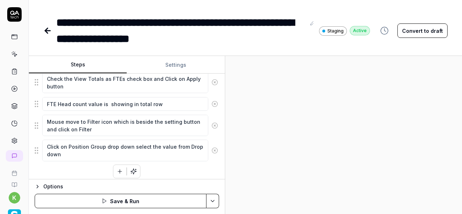
click at [117, 168] on icon "button" at bounding box center [120, 171] width 6 height 6
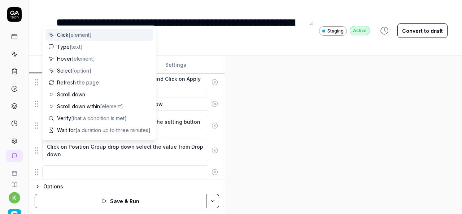
scroll to position [370, 0]
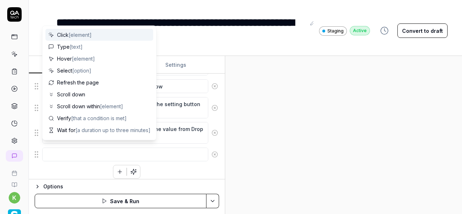
click at [170, 152] on textarea at bounding box center [125, 155] width 166 height 14
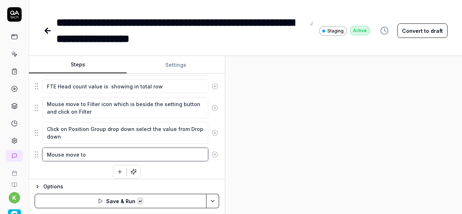
paste textarea "Employee Type"
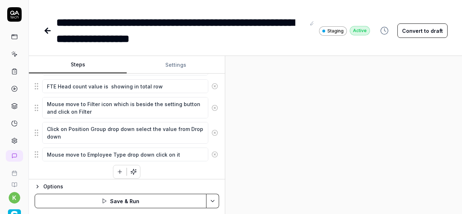
click at [118, 172] on icon "button" at bounding box center [120, 172] width 4 height 0
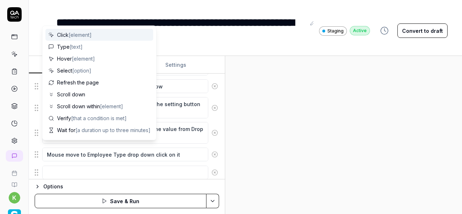
scroll to position [388, 0]
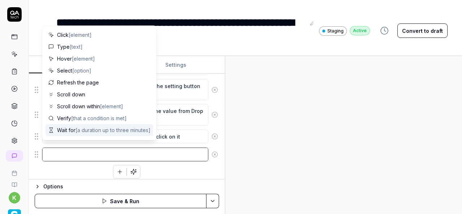
click at [105, 152] on textarea at bounding box center [125, 155] width 166 height 14
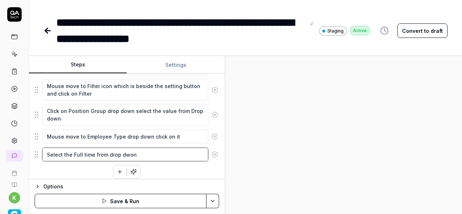
click at [156, 148] on textarea "Select the Full time from drop dwon" at bounding box center [125, 155] width 166 height 14
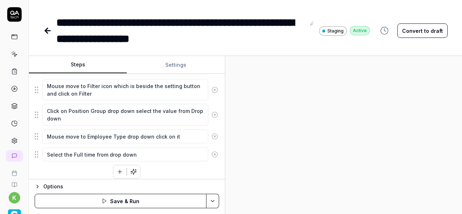
click at [323, 145] on div at bounding box center [343, 135] width 237 height 158
click at [118, 168] on icon "button" at bounding box center [120, 171] width 6 height 6
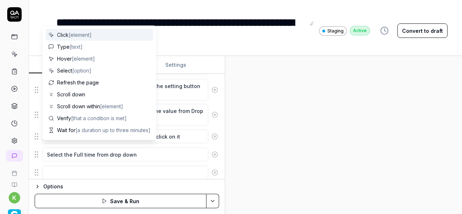
scroll to position [406, 0]
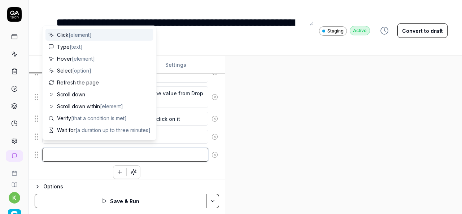
click at [70, 152] on textarea at bounding box center [125, 155] width 166 height 14
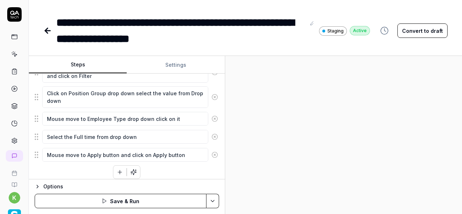
click at [280, 140] on div at bounding box center [343, 135] width 237 height 158
click at [117, 169] on icon "button" at bounding box center [120, 172] width 6 height 6
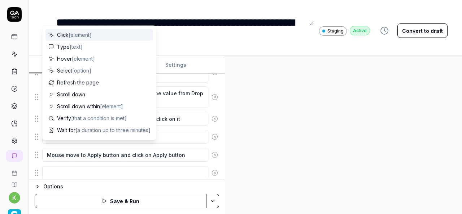
scroll to position [423, 0]
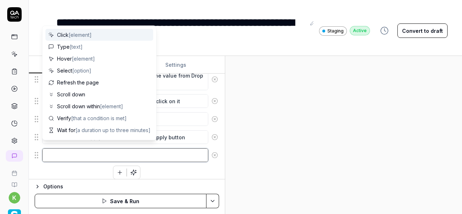
click at [61, 152] on textarea at bounding box center [125, 155] width 166 height 14
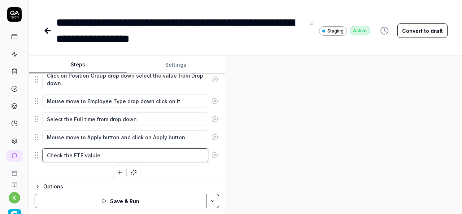
click at [107, 148] on textarea "Check the FTE valule" at bounding box center [125, 155] width 166 height 14
click at [48, 148] on textarea "Check the FTE value and" at bounding box center [125, 155] width 166 height 14
click at [151, 149] on textarea "Click on Total row and check the FTE value and" at bounding box center [125, 155] width 166 height 14
click at [47, 150] on textarea "Click on Total row and check the FTE value in total row and" at bounding box center [125, 155] width 166 height 14
click at [97, 150] on textarea "Click on Total row and check the FTE value in total row and" at bounding box center [125, 155] width 166 height 14
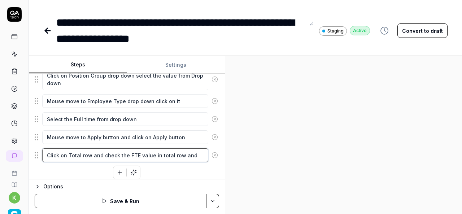
click at [97, 150] on textarea "Click on Total row and check the FTE value in total row and" at bounding box center [125, 155] width 166 height 14
click at [100, 149] on textarea "Click on Total row and check the FTE value in total row and" at bounding box center [125, 155] width 166 height 14
click at [141, 149] on textarea "check the FTE value in total row and" at bounding box center [125, 155] width 166 height 14
paste textarea "Click on Total row and"
click at [50, 148] on textarea "check the FTE value in total row and Click on Total row" at bounding box center [125, 155] width 166 height 14
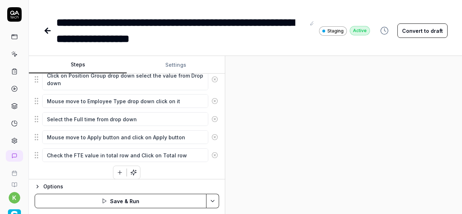
click at [117, 169] on icon "button" at bounding box center [120, 172] width 6 height 6
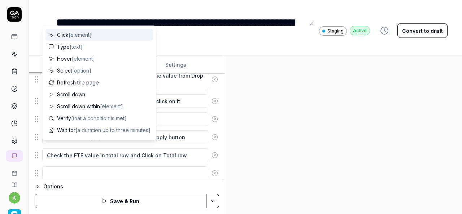
scroll to position [441, 0]
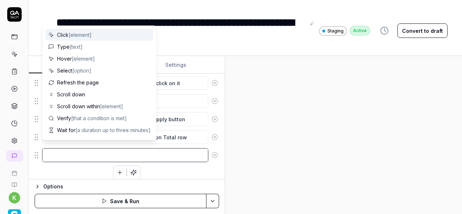
click at [77, 150] on textarea at bounding box center [125, 155] width 166 height 14
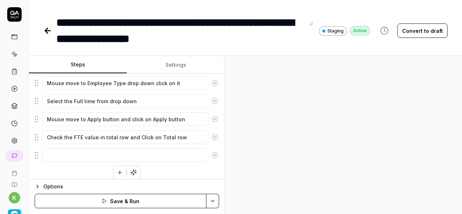
click at [336, 130] on div at bounding box center [343, 135] width 237 height 158
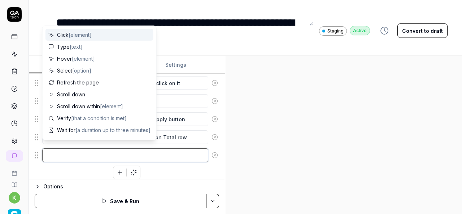
click at [106, 149] on textarea at bounding box center [125, 155] width 166 height 14
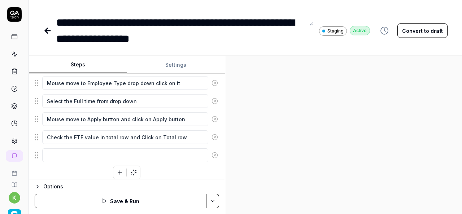
click at [355, 159] on div at bounding box center [343, 135] width 237 height 158
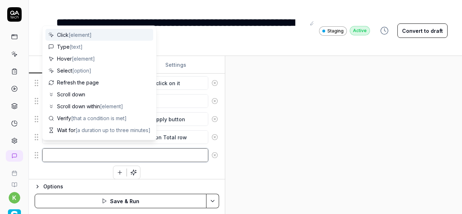
click at [159, 151] on textarea at bounding box center [125, 155] width 166 height 14
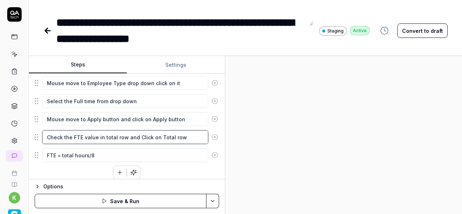
click at [184, 132] on textarea "Check the FTE value in total row and Click on Total row" at bounding box center [125, 137] width 166 height 14
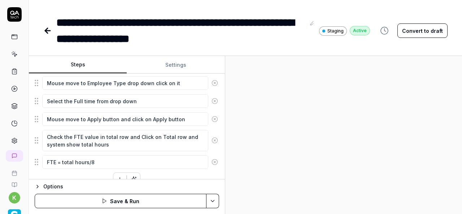
click at [346, 139] on div at bounding box center [343, 135] width 237 height 158
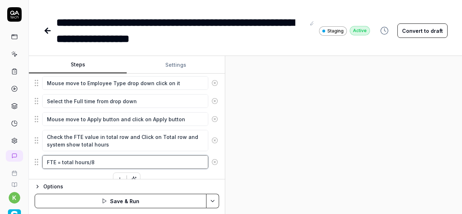
click at [104, 157] on textarea "FTE = total hours/8" at bounding box center [125, 162] width 166 height 14
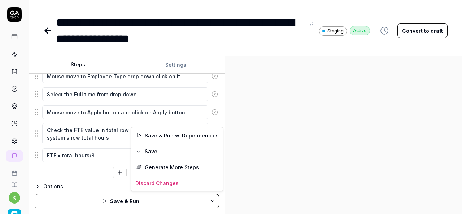
click at [213, 202] on html "**********" at bounding box center [231, 107] width 462 height 214
click at [160, 150] on div "Save" at bounding box center [177, 151] width 92 height 16
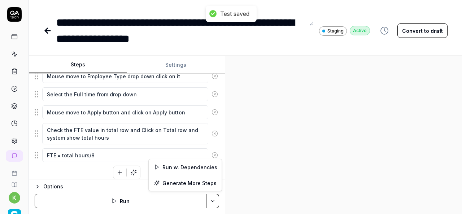
click at [210, 199] on html "**********" at bounding box center [231, 107] width 462 height 214
click at [186, 167] on div "Run w. Dependencies" at bounding box center [185, 167] width 73 height 16
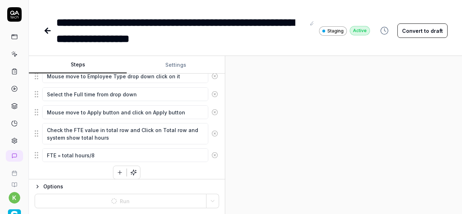
click at [332, 159] on div at bounding box center [343, 135] width 237 height 158
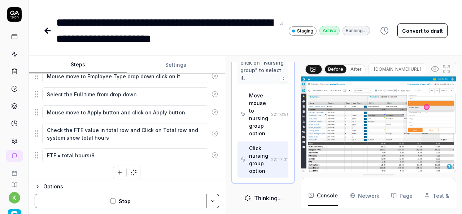
scroll to position [1360, 0]
click at [413, 29] on button "Convert to draft" at bounding box center [422, 30] width 50 height 14
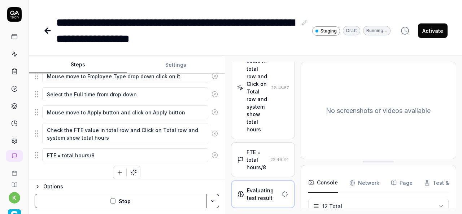
scroll to position [1076, 0]
click at [256, 164] on div "FTE = total hours/8" at bounding box center [256, 159] width 21 height 23
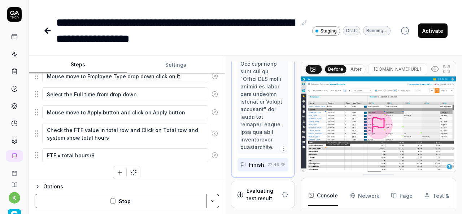
scroll to position [1770, 0]
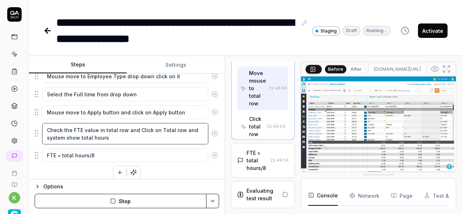
click at [123, 132] on textarea "Check the FTE value in total row and Click on Total row and system show total h…" at bounding box center [125, 133] width 166 height 21
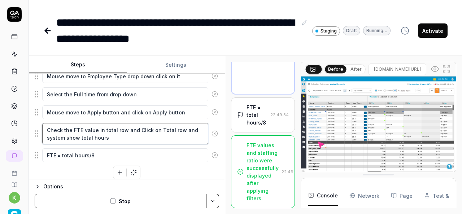
scroll to position [1500, 0]
click at [124, 125] on textarea "Check the FTE value in total row and Click on Total row and system show total h…" at bounding box center [125, 133] width 166 height 21
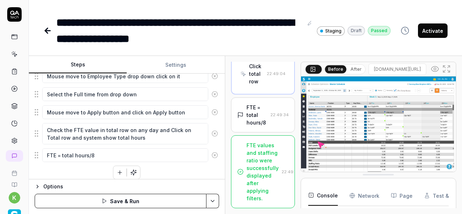
click at [174, 184] on div "Options" at bounding box center [131, 186] width 176 height 9
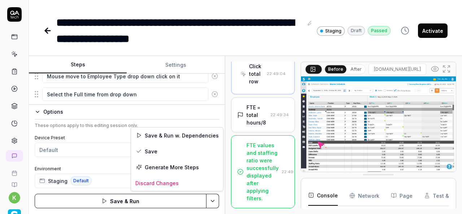
click at [216, 198] on html "**********" at bounding box center [231, 107] width 462 height 214
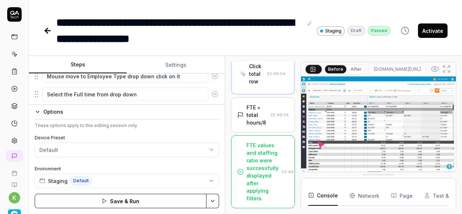
click at [82, 63] on html "**********" at bounding box center [231, 107] width 462 height 214
click at [82, 63] on button "Steps" at bounding box center [78, 64] width 98 height 17
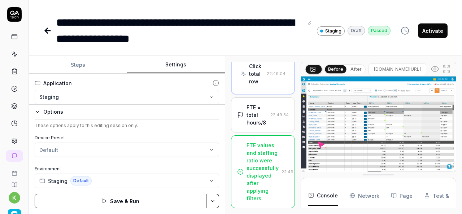
click at [170, 68] on button "Settings" at bounding box center [176, 64] width 98 height 17
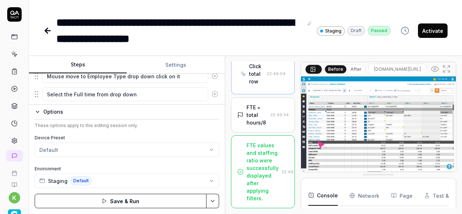
scroll to position [376, 0]
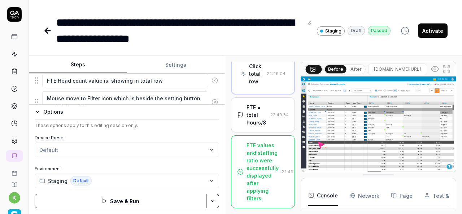
click at [78, 69] on button "Steps" at bounding box center [78, 64] width 98 height 17
click at [38, 111] on icon "button" at bounding box center [38, 112] width 6 height 6
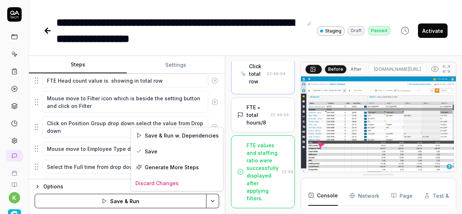
click at [212, 199] on html "**********" at bounding box center [231, 107] width 462 height 214
click at [163, 138] on div "Save & Run w. Dependencies" at bounding box center [177, 135] width 92 height 16
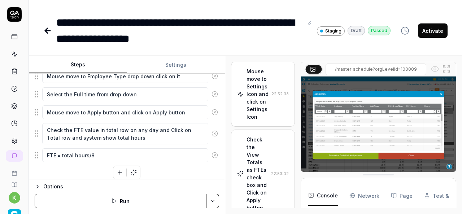
scroll to position [289, 0]
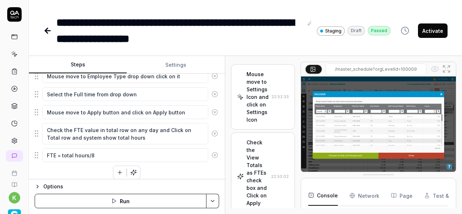
click at [428, 31] on button "Activate" at bounding box center [433, 30] width 30 height 14
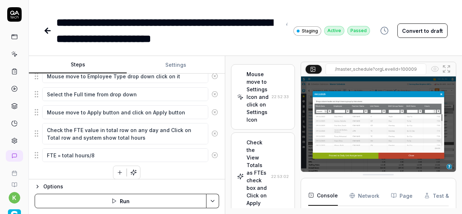
click at [46, 31] on icon at bounding box center [47, 31] width 5 height 0
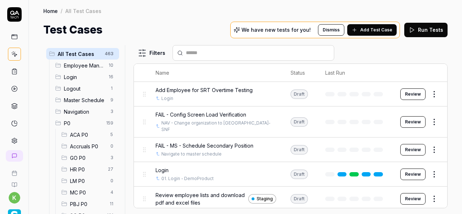
scroll to position [56, 0]
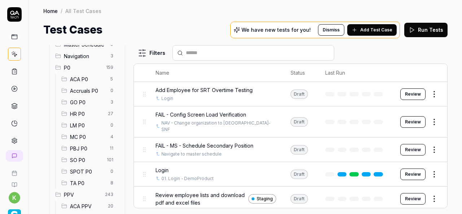
click at [95, 159] on span "SO P0" at bounding box center [86, 160] width 32 height 8
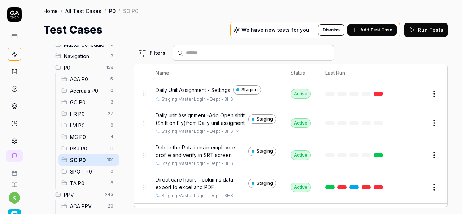
scroll to position [443, 0]
click at [206, 54] on input "text" at bounding box center [258, 53] width 144 height 8
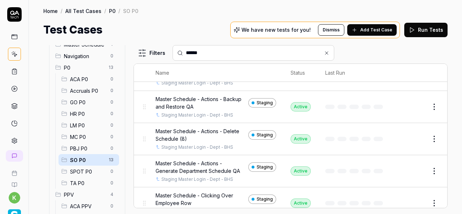
scroll to position [0, 0]
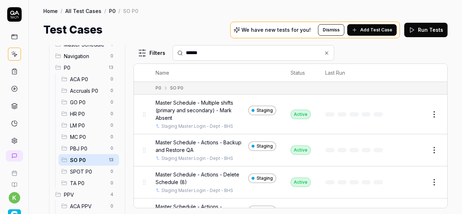
click at [223, 55] on input "******" at bounding box center [258, 53] width 144 height 8
paste input "**********"
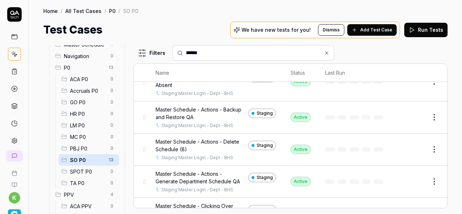
scroll to position [33, 0]
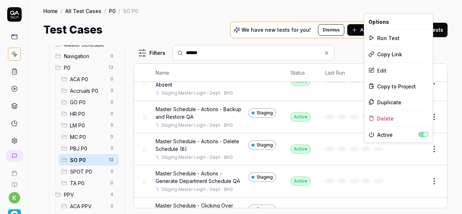
click at [426, 148] on html "k Home / All Test Cases / P0 / SO P0 Home / All Test Cases / P0 / SO P0 Test Ca…" at bounding box center [231, 107] width 462 height 214
click at [386, 102] on div "Duplicate" at bounding box center [398, 102] width 69 height 16
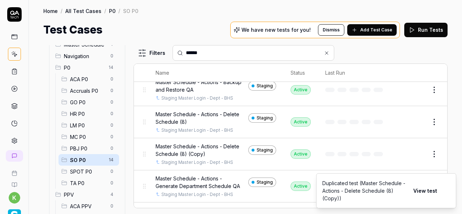
scroll to position [61, 0]
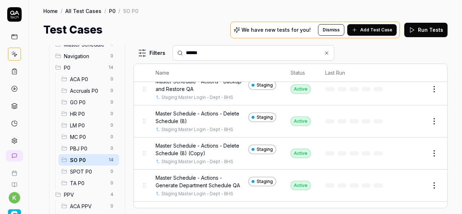
click at [410, 153] on button "Edit" at bounding box center [416, 154] width 17 height 12
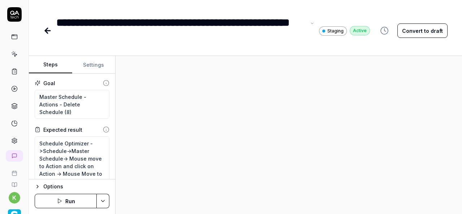
click at [120, 40] on div "**********" at bounding box center [180, 30] width 249 height 32
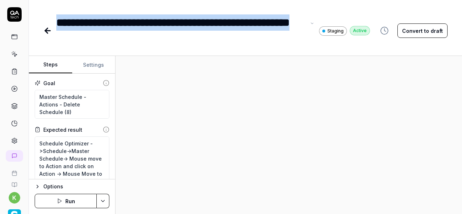
click at [60, 22] on div "**********" at bounding box center [180, 30] width 249 height 32
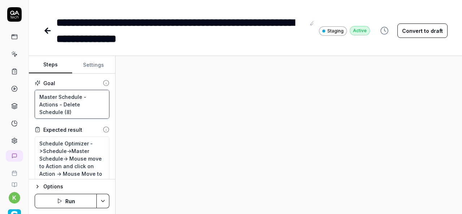
click at [75, 110] on textarea "Master Schedule - Actions - Delete Schedule (8)" at bounding box center [72, 104] width 75 height 29
paste textarea "Verify the Filters after exporting the data in Master schedule screen"
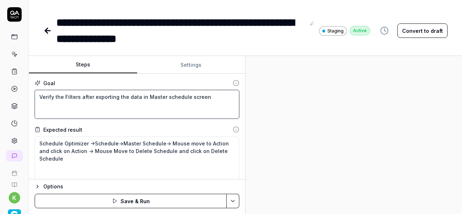
click at [256, 162] on div "Steps Settings Goal Verify the Filters after exporting the data in Master sched…" at bounding box center [245, 135] width 433 height 158
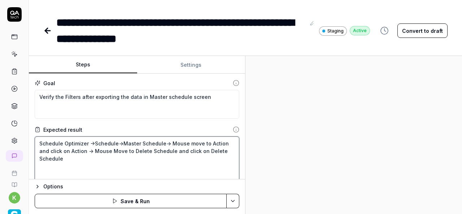
click at [85, 165] on textarea "Schedule Optimizer ->Schedule->Master Schedule-> Mouse move to Action and click…" at bounding box center [137, 162] width 205 height 52
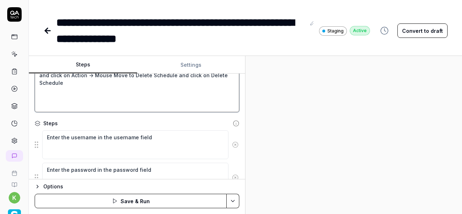
scroll to position [76, 0]
click at [42, 104] on textarea "Schedule Optimizer ->Schedule->Master Schedule-> Mouse move to Action and click…" at bounding box center [137, 86] width 205 height 52
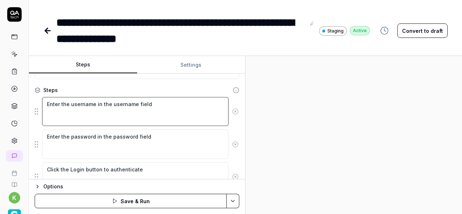
scroll to position [101, 0]
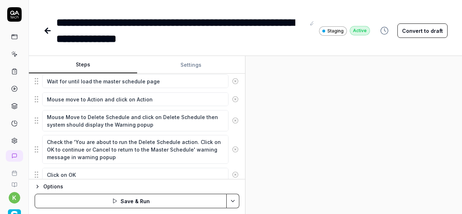
scroll to position [341, 0]
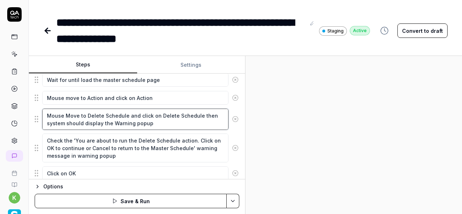
click at [93, 112] on textarea "Mouse Move to Delete Schedule and click on Delete Schedule then system should d…" at bounding box center [135, 119] width 186 height 21
click at [118, 111] on textarea "Mouse Move to Export Schedule and click on Delete Schedule then system should d…" at bounding box center [135, 119] width 186 height 21
click at [143, 111] on textarea "Mouse Move to Export and click on Delete Schedule then system should display th…" at bounding box center [135, 119] width 186 height 21
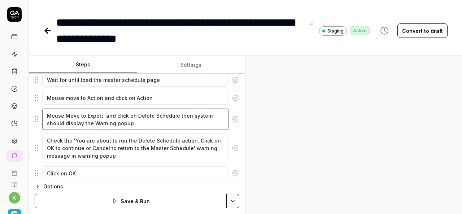
click at [143, 111] on textarea "Mouse Move to Export and click on Delete Schedule then system should display th…" at bounding box center [135, 119] width 186 height 21
click at [166, 111] on textarea "Mouse Move to Export and click on Export Schedule then system should display th…" at bounding box center [135, 119] width 186 height 21
click at [152, 120] on textarea "Mouse Move to Export and click on Export then system should display the Warning…" at bounding box center [135, 119] width 186 height 21
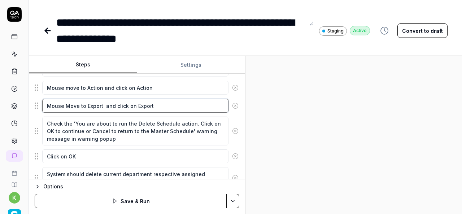
scroll to position [353, 0]
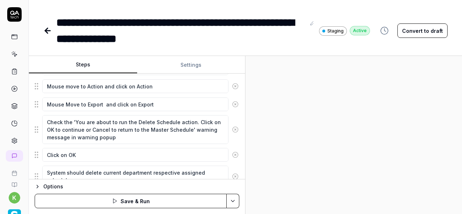
click at [232, 127] on icon at bounding box center [235, 129] width 6 height 6
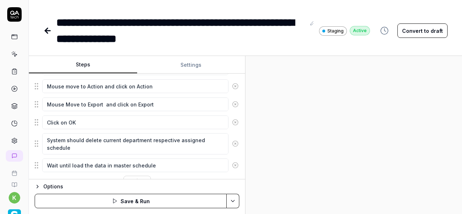
click at [232, 119] on icon at bounding box center [235, 122] width 6 height 6
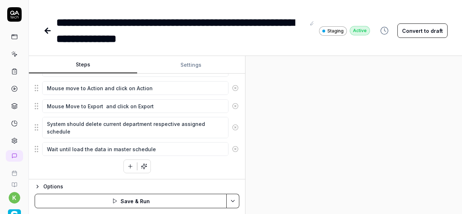
scroll to position [346, 0]
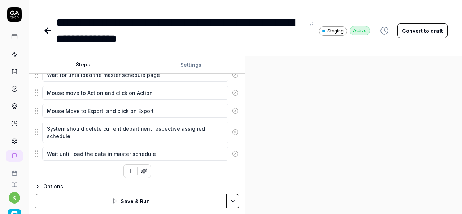
click at [232, 129] on icon at bounding box center [235, 132] width 6 height 6
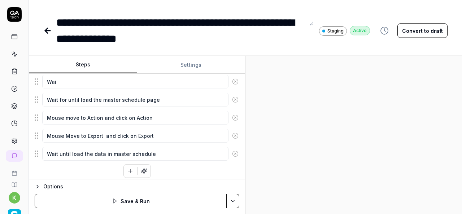
click at [232, 150] on icon at bounding box center [235, 153] width 6 height 6
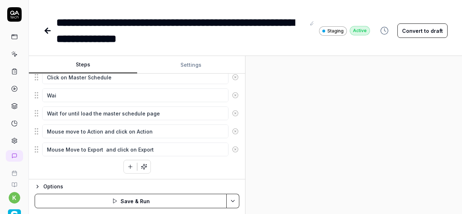
scroll to position [304, 0]
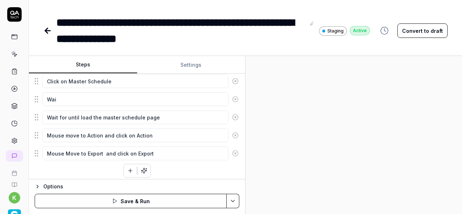
click at [179, 203] on button "Save & Run" at bounding box center [131, 201] width 192 height 14
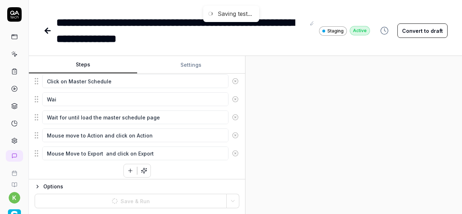
click at [409, 178] on div at bounding box center [353, 135] width 216 height 158
click at [424, 32] on button "Convert to draft" at bounding box center [422, 30] width 50 height 14
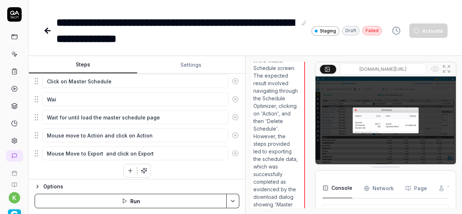
scroll to position [595, 4]
click at [447, 69] on icon at bounding box center [446, 69] width 9 height 9
click at [387, 122] on img at bounding box center [385, 120] width 140 height 88
click at [399, 119] on img at bounding box center [385, 120] width 140 height 88
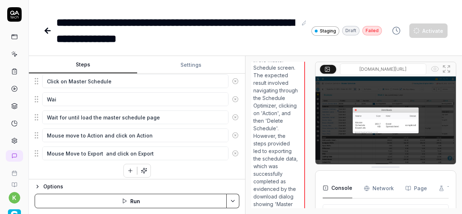
scroll to position [481, 4]
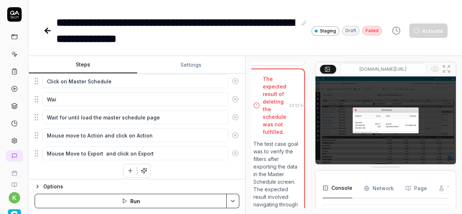
click at [270, 60] on div "Export completed successfully" at bounding box center [278, 48] width 32 height 23
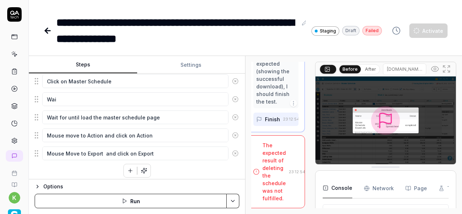
scroll to position [1153, 4]
click at [435, 69] on circle at bounding box center [435, 69] width 2 height 2
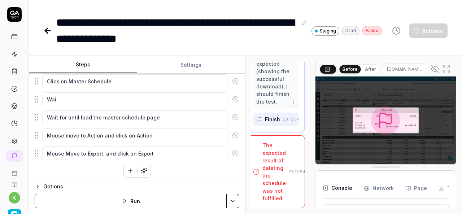
click at [446, 72] on icon at bounding box center [446, 69] width 9 height 9
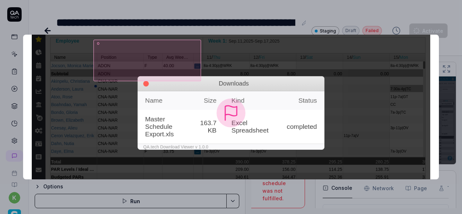
click at [178, 82] on div at bounding box center [146, 61] width 107 height 42
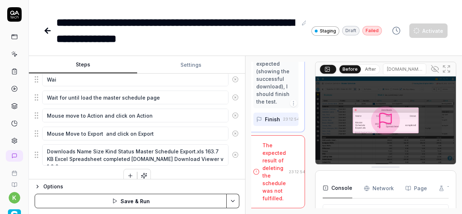
scroll to position [328, 0]
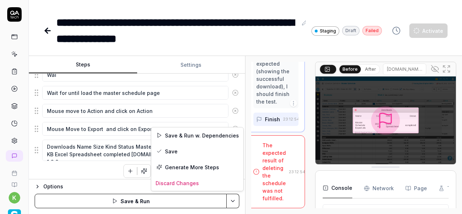
click at [233, 201] on html "**********" at bounding box center [231, 107] width 462 height 214
click at [187, 132] on div "Save & Run w. Dependencies" at bounding box center [197, 135] width 92 height 16
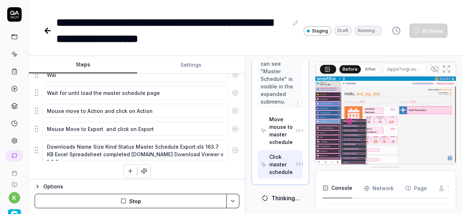
scroll to position [88, 0]
click at [435, 71] on icon at bounding box center [433, 69] width 5 height 4
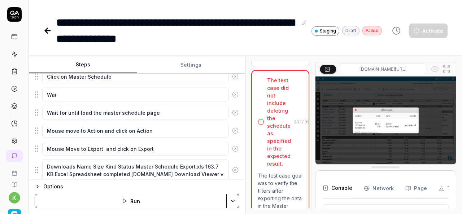
scroll to position [328, 0]
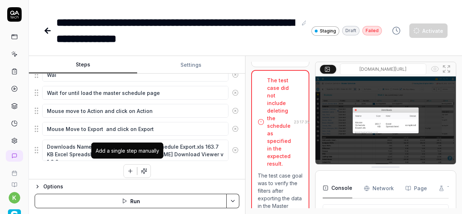
click at [127, 168] on icon "button" at bounding box center [130, 171] width 6 height 6
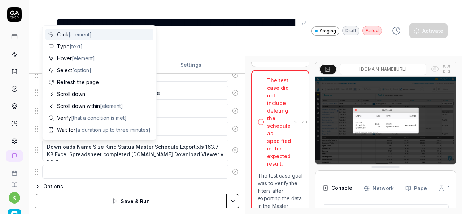
scroll to position [346, 0]
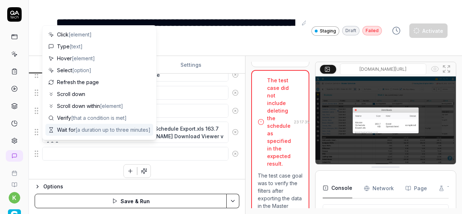
click at [175, 150] on textarea at bounding box center [135, 154] width 186 height 14
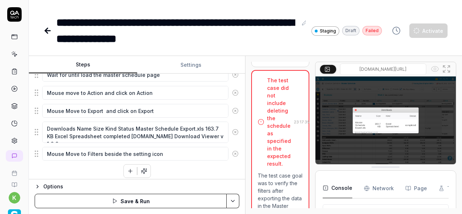
click at [78, 165] on div "Enter the username in the username field Enter the password in the password fie…" at bounding box center [137, 3] width 205 height 349
click at [129, 171] on icon "button" at bounding box center [130, 171] width 4 height 0
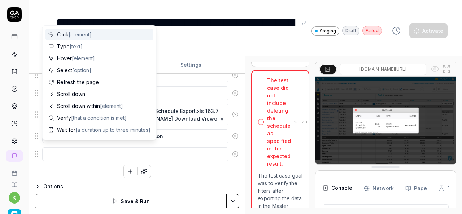
click at [71, 147] on textarea at bounding box center [135, 154] width 186 height 14
click at [70, 147] on textarea at bounding box center [135, 154] width 186 height 14
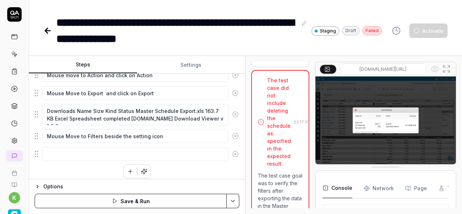
click at [193, 176] on div "Goal Verify the Filters after exporting the data in Master schedule screen Expe…" at bounding box center [137, 127] width 216 height 106
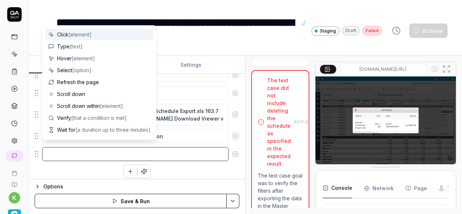
click at [51, 150] on textarea at bounding box center [135, 154] width 186 height 14
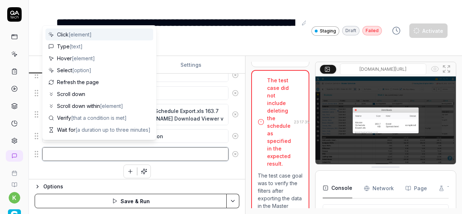
click at [61, 151] on textarea at bounding box center [135, 154] width 186 height 14
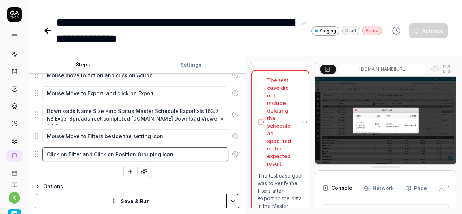
click at [99, 150] on textarea "Click on Filter and Click on Position Grouping Icon" at bounding box center [135, 154] width 186 height 14
click at [133, 149] on textarea "Click on Filter and Mouse move to on Position Grouping Icon" at bounding box center [135, 154] width 186 height 14
click at [197, 148] on textarea "Click on Filter and Mouse move to Position Grouping Icon" at bounding box center [135, 154] width 186 height 14
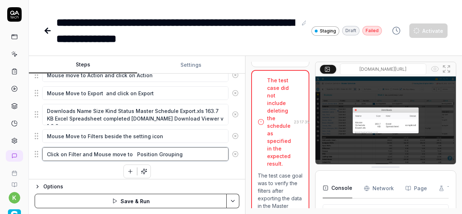
click at [80, 147] on textarea "Click on Filter and Mouse move to Position Grouping" at bounding box center [135, 154] width 186 height 14
click at [198, 151] on textarea "Click on Filter icon and Mouse move to Position Grouping" at bounding box center [135, 154] width 186 height 14
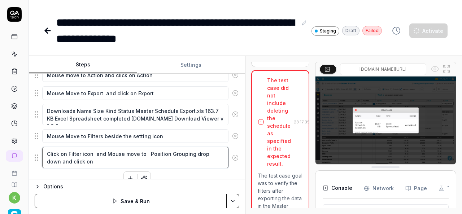
click at [146, 148] on textarea "Click on Filter icon and Mouse move to Position Grouping drop down and click on" at bounding box center [135, 157] width 186 height 21
click at [202, 150] on textarea "Click on Filter icon and Mouse move to Position Grouping drop down and click on" at bounding box center [135, 157] width 186 height 21
click at [216, 152] on textarea "Click on Filter icon and Mouse move to Position Grouping drop down and click on" at bounding box center [135, 157] width 186 height 21
click at [97, 159] on textarea "Click on Filter icon and Mouse move to Position Grouping drop down and click on" at bounding box center [135, 157] width 186 height 21
paste textarea "Position Grouping drop down"
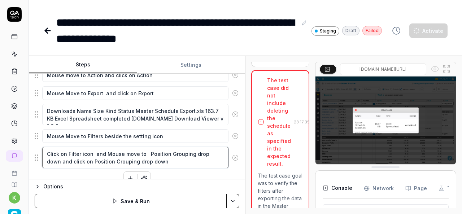
scroll to position [371, 0]
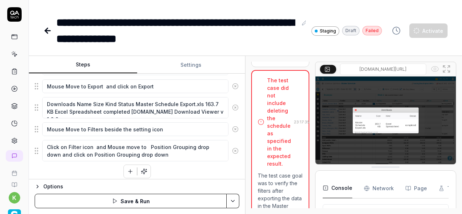
click at [129, 168] on icon "button" at bounding box center [130, 171] width 6 height 6
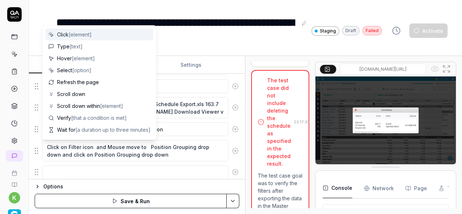
scroll to position [389, 0]
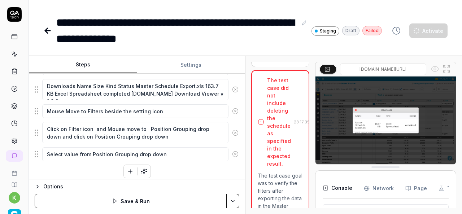
click at [128, 168] on icon "button" at bounding box center [130, 171] width 6 height 6
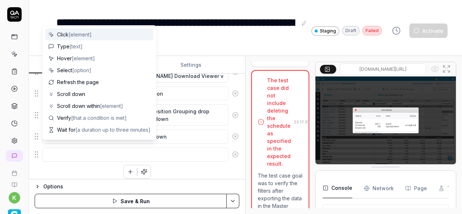
scroll to position [205, 0]
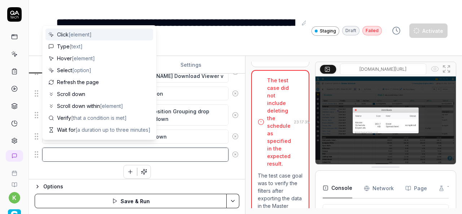
click at [72, 150] on textarea at bounding box center [135, 155] width 186 height 14
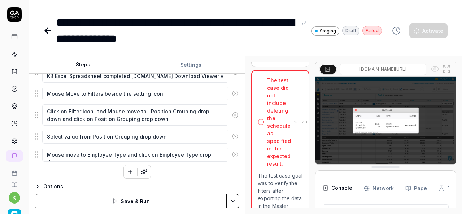
click at [128, 168] on icon "button" at bounding box center [130, 171] width 6 height 6
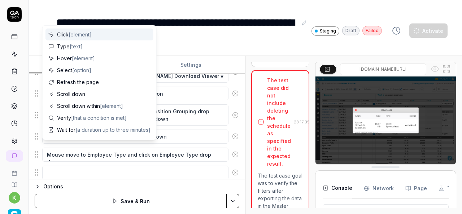
scroll to position [424, 0]
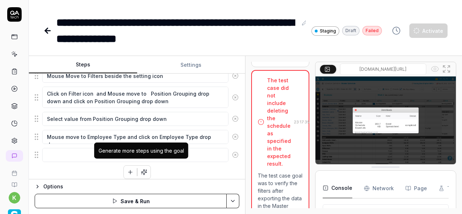
click at [98, 146] on div "Generate more steps using the goal" at bounding box center [141, 150] width 94 height 16
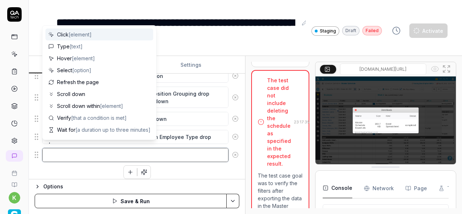
click at [69, 149] on textarea at bounding box center [135, 155] width 186 height 14
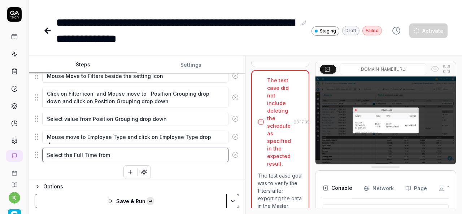
paste textarea "Position Grouping drop down"
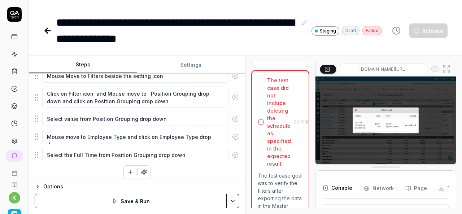
click at [127, 169] on icon "button" at bounding box center [130, 172] width 6 height 6
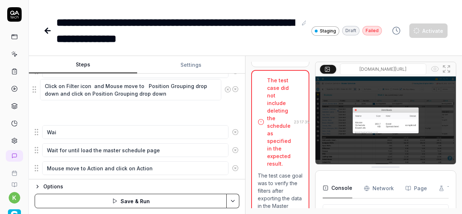
scroll to position [292, 0]
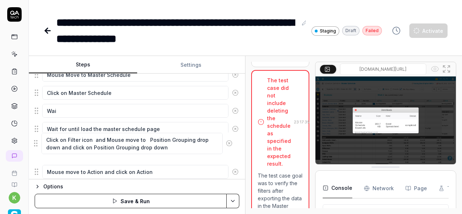
drag, startPoint x: 35, startPoint y: 113, endPoint x: 35, endPoint y: 144, distance: 30.7
click at [35, 144] on fieldset "Enter the username in the username field Enter the password in the password fie…" at bounding box center [137, 97] width 205 height 429
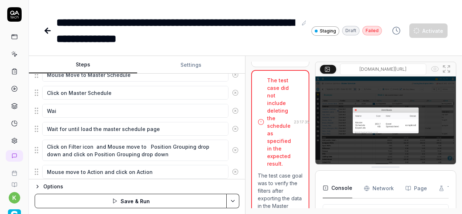
click at [232, 107] on icon at bounding box center [235, 110] width 6 height 6
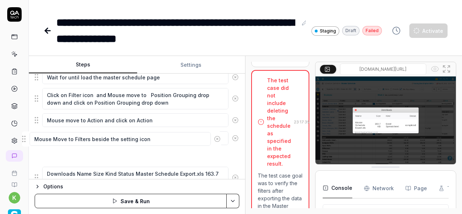
scroll to position [330, 0]
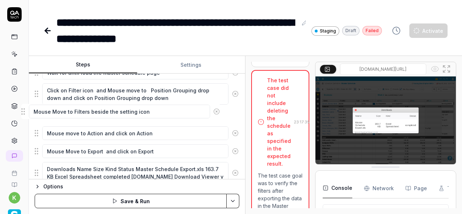
drag, startPoint x: 38, startPoint y: 144, endPoint x: 24, endPoint y: 112, distance: 34.8
click at [35, 112] on fieldset "Enter the username in the username field Enter the password in the password fie…" at bounding box center [137, 50] width 205 height 411
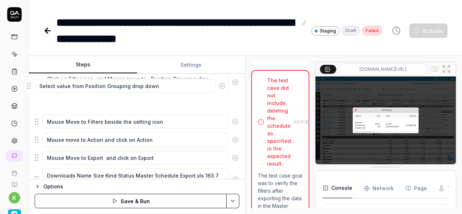
scroll to position [342, 0]
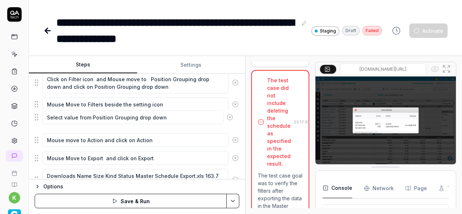
drag, startPoint x: 37, startPoint y: 126, endPoint x: 37, endPoint y: 118, distance: 8.7
click at [37, 118] on fieldset "Enter the username in the username field Enter the password in the password fie…" at bounding box center [137, 39] width 205 height 411
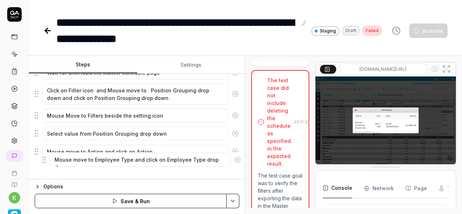
scroll to position [346, 0]
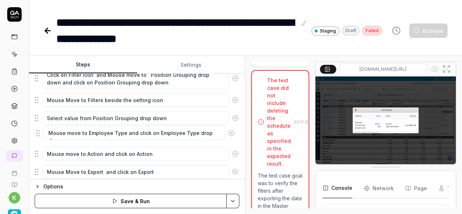
click at [40, 135] on fieldset "Enter the username in the username field Enter the password in the password fie…" at bounding box center [137, 34] width 205 height 411
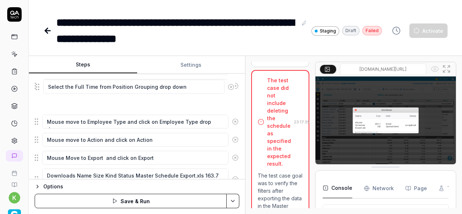
scroll to position [364, 0]
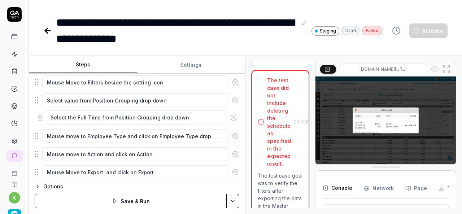
drag, startPoint x: 36, startPoint y: 132, endPoint x: 40, endPoint y: 117, distance: 14.9
click at [40, 117] on fieldset "Enter the username in the username field Enter the password in the password fie…" at bounding box center [137, 17] width 205 height 411
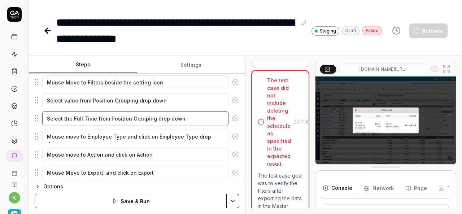
click at [115, 114] on textarea "Select the Full Time from Position Grouping drop down" at bounding box center [135, 118] width 186 height 14
click at [192, 113] on textarea "Select the Full Time from Position Grouping drop down" at bounding box center [135, 118] width 186 height 14
click at [149, 114] on textarea "Select the Full Time from Position Grouping drop down" at bounding box center [135, 118] width 186 height 14
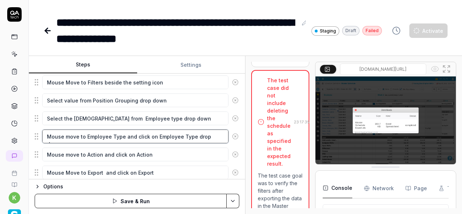
click at [136, 131] on textarea "Mouse move to Employee Type and click on Employee Type drop down" at bounding box center [135, 136] width 186 height 14
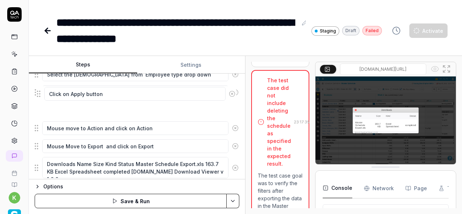
scroll to position [406, 0]
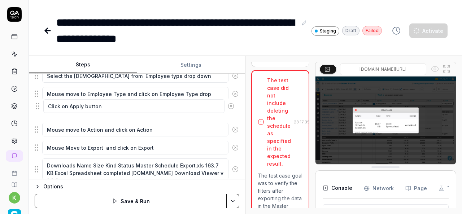
drag, startPoint x: 37, startPoint y: 148, endPoint x: 38, endPoint y: 105, distance: 43.3
click at [167, 200] on button "Save & Run" at bounding box center [131, 201] width 192 height 14
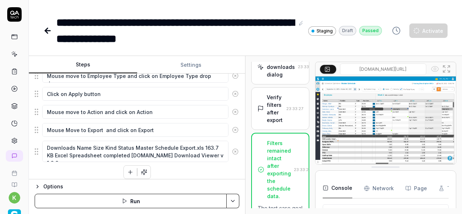
scroll to position [909, 0]
